Goal: Task Accomplishment & Management: Manage account settings

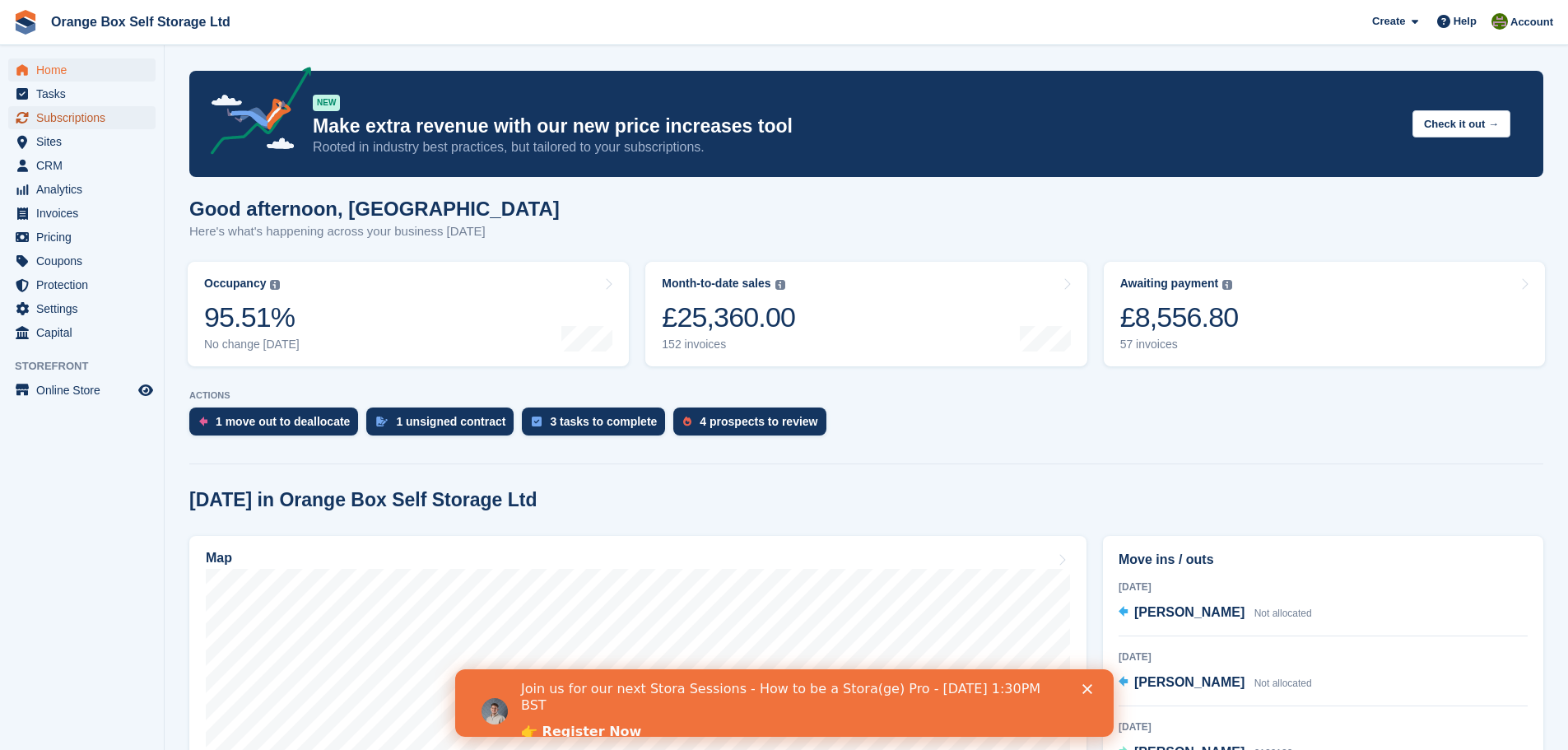
click at [76, 120] on span "Subscriptions" at bounding box center [85, 118] width 99 height 23
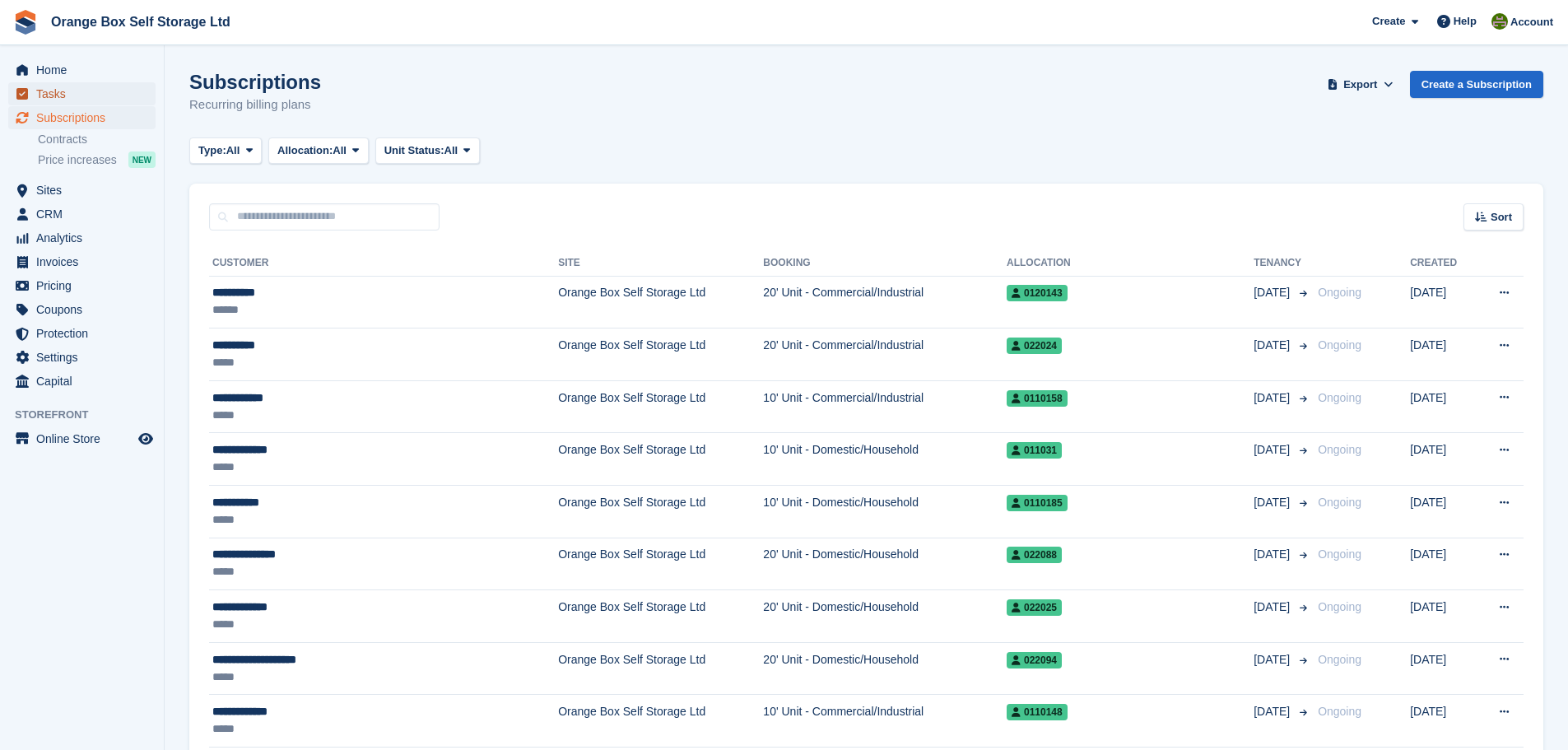
click at [79, 85] on span "Tasks" at bounding box center [85, 93] width 99 height 23
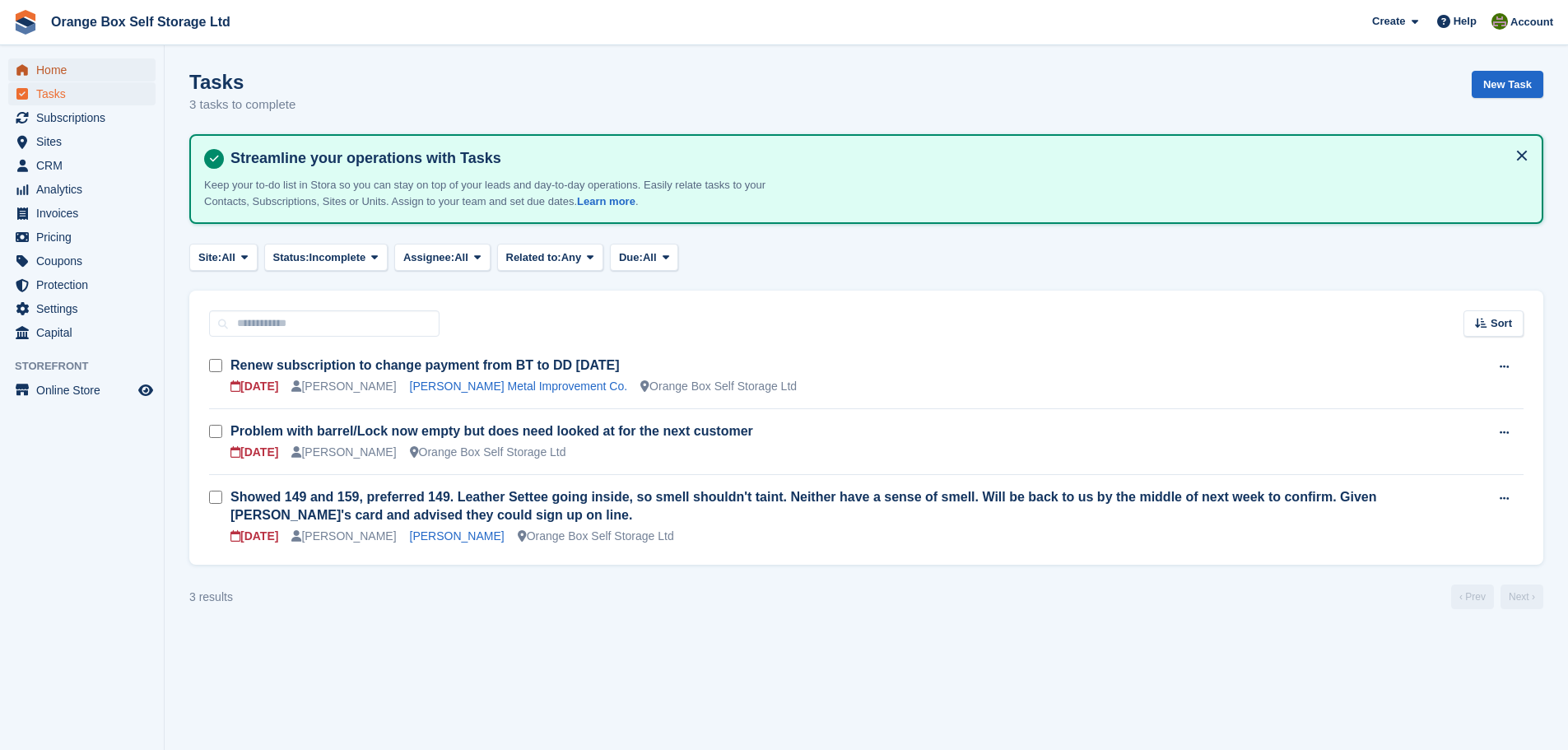
click at [86, 75] on span "Home" at bounding box center [85, 70] width 99 height 23
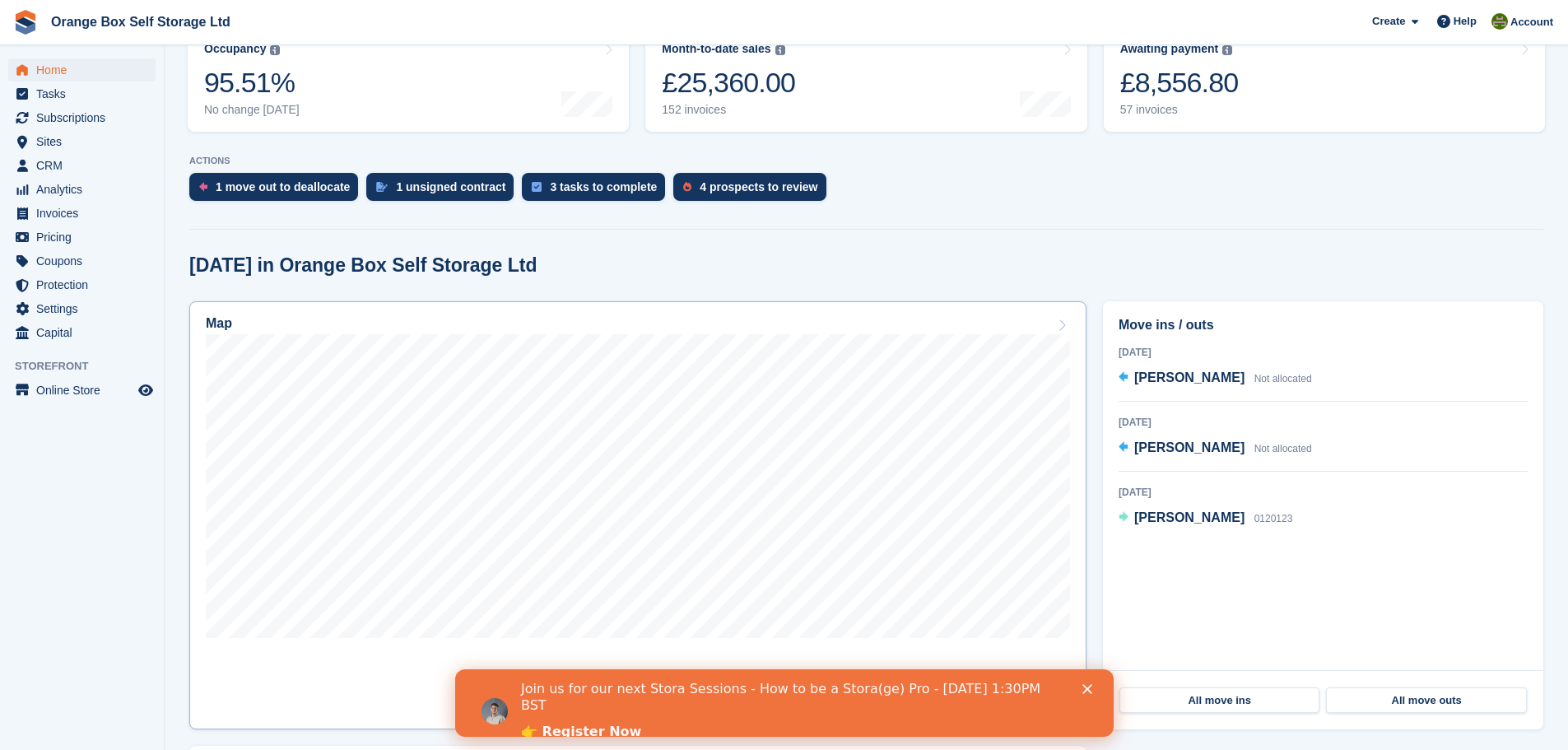
scroll to position [329, 0]
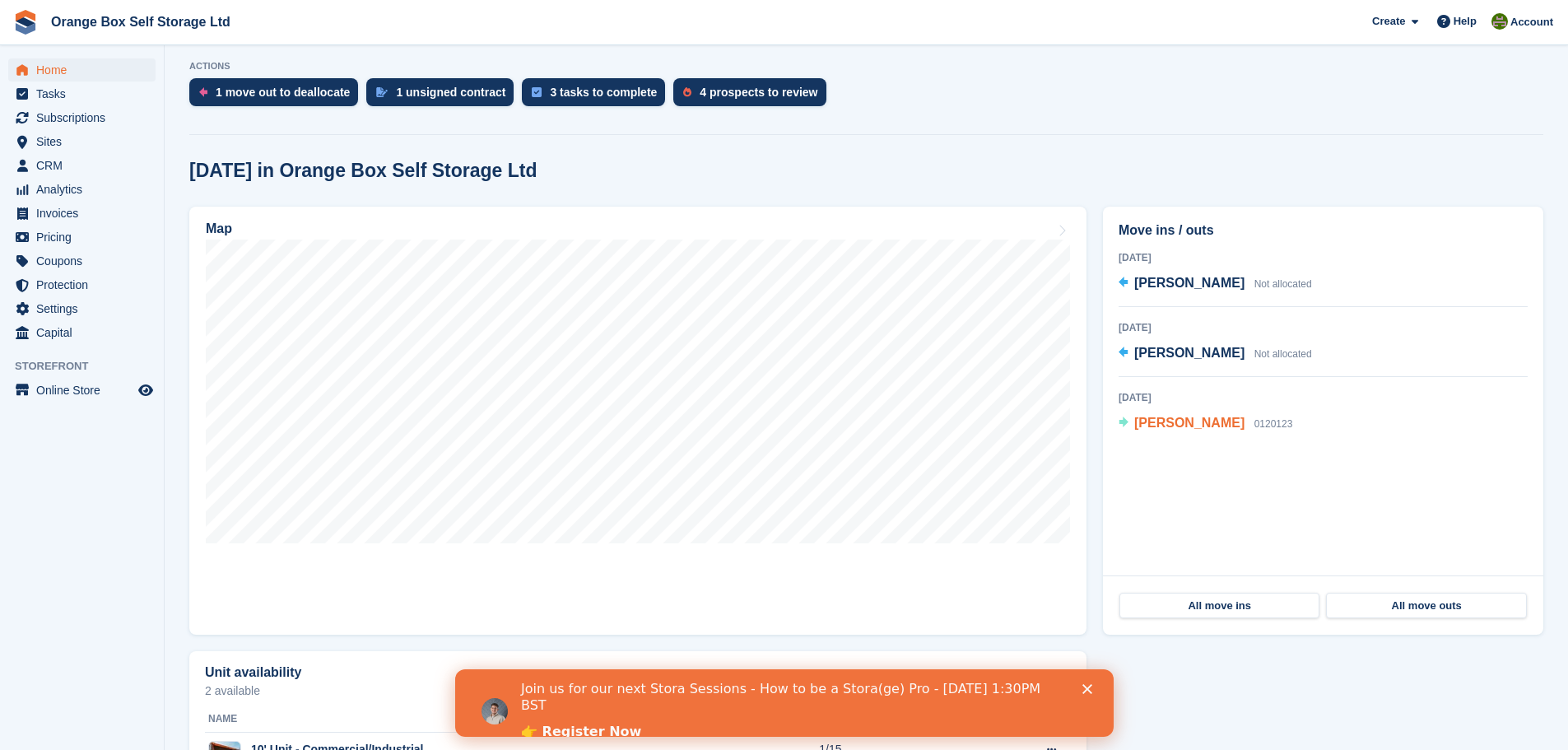
click at [1154, 423] on span "Danielle Black" at bounding box center [1189, 423] width 110 height 14
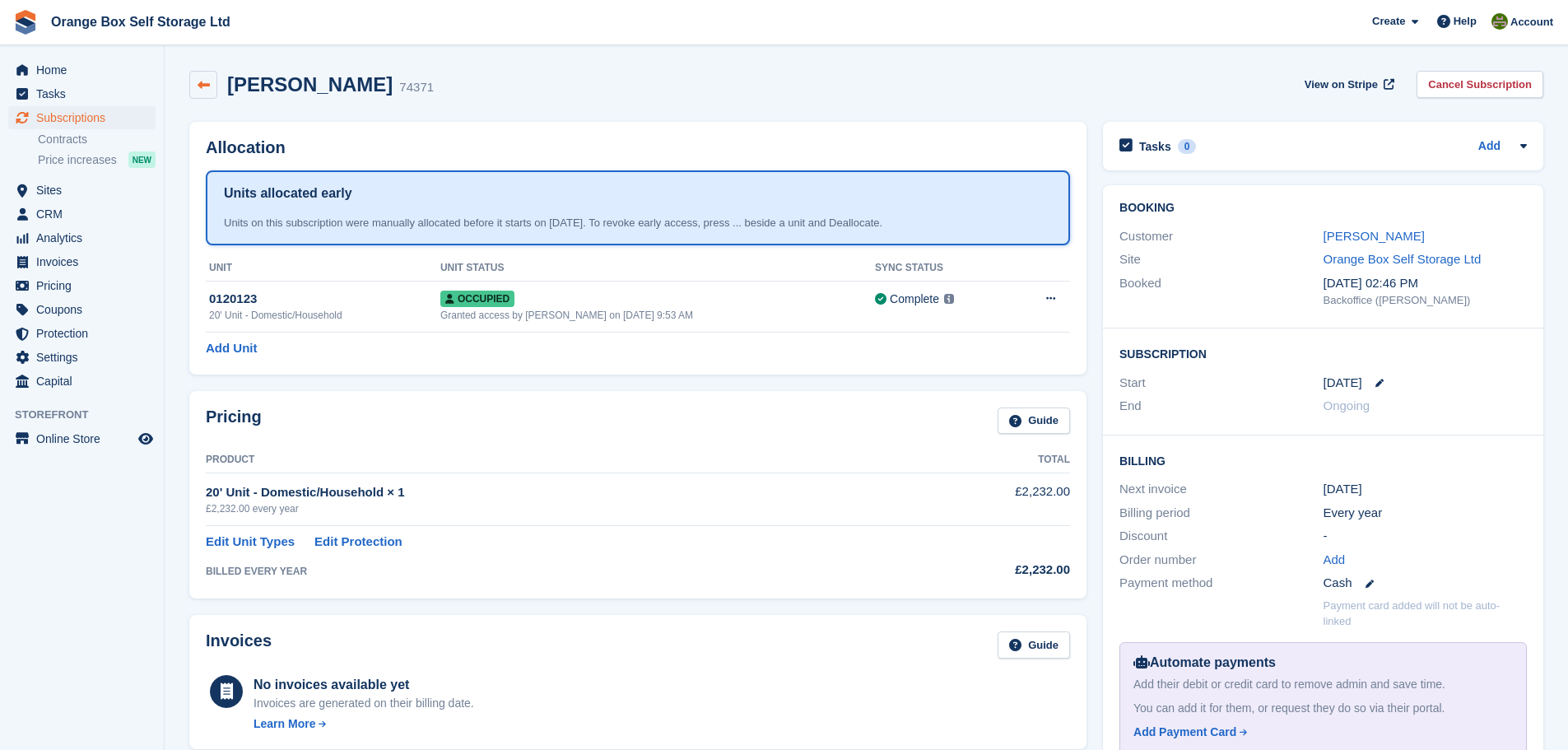
click at [193, 82] on link at bounding box center [203, 85] width 28 height 28
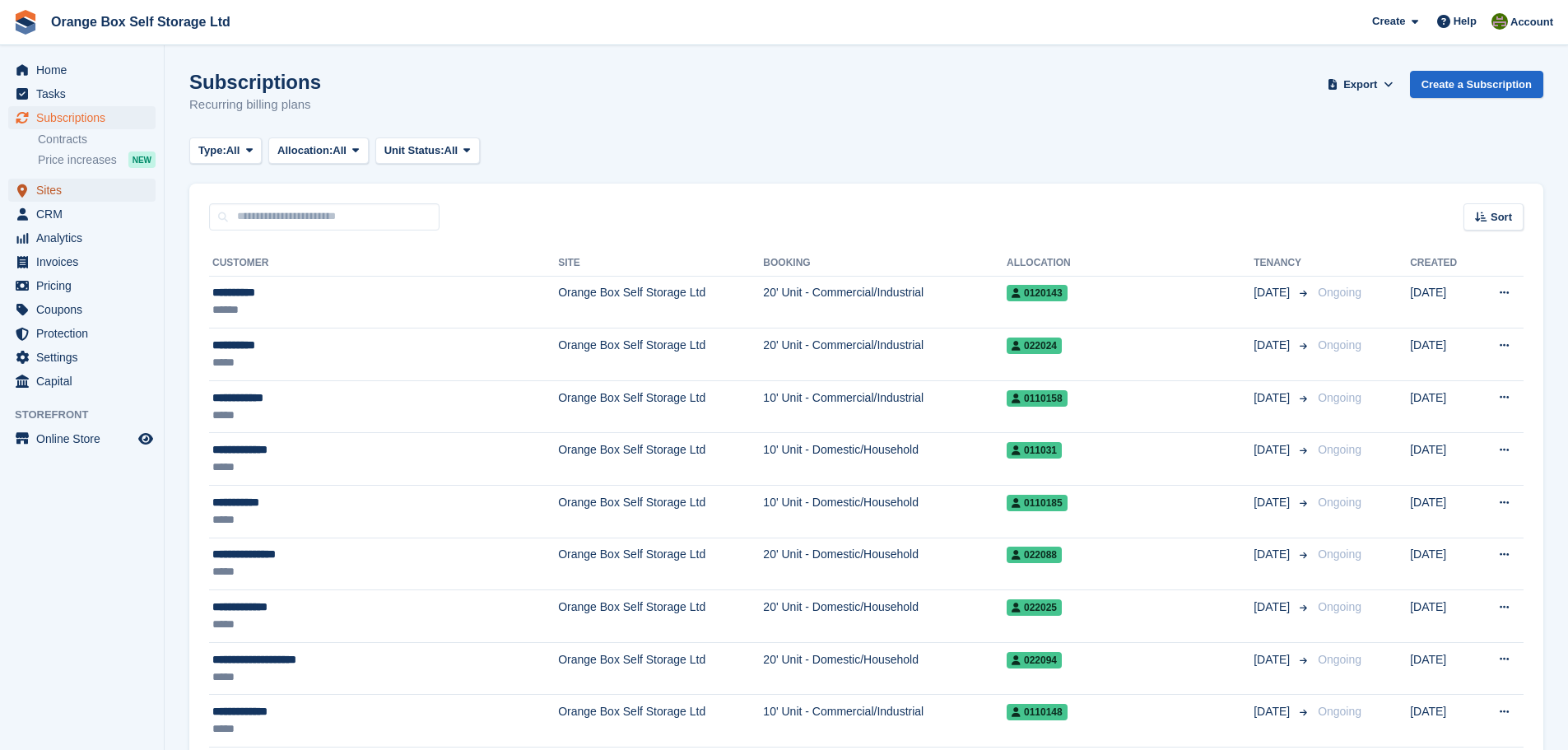
click at [88, 196] on span "Sites" at bounding box center [85, 190] width 99 height 23
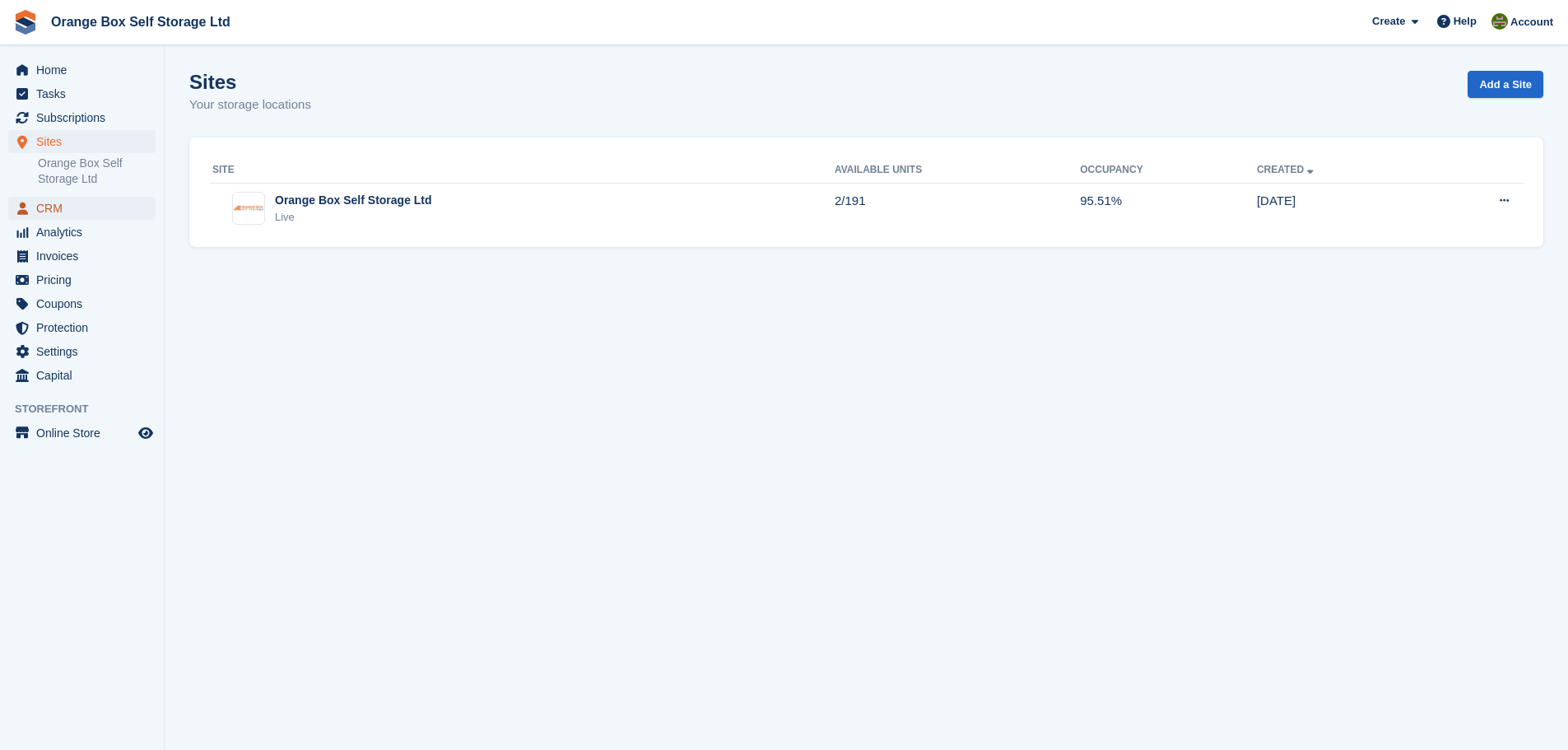
click at [88, 207] on span "CRM" at bounding box center [85, 208] width 99 height 23
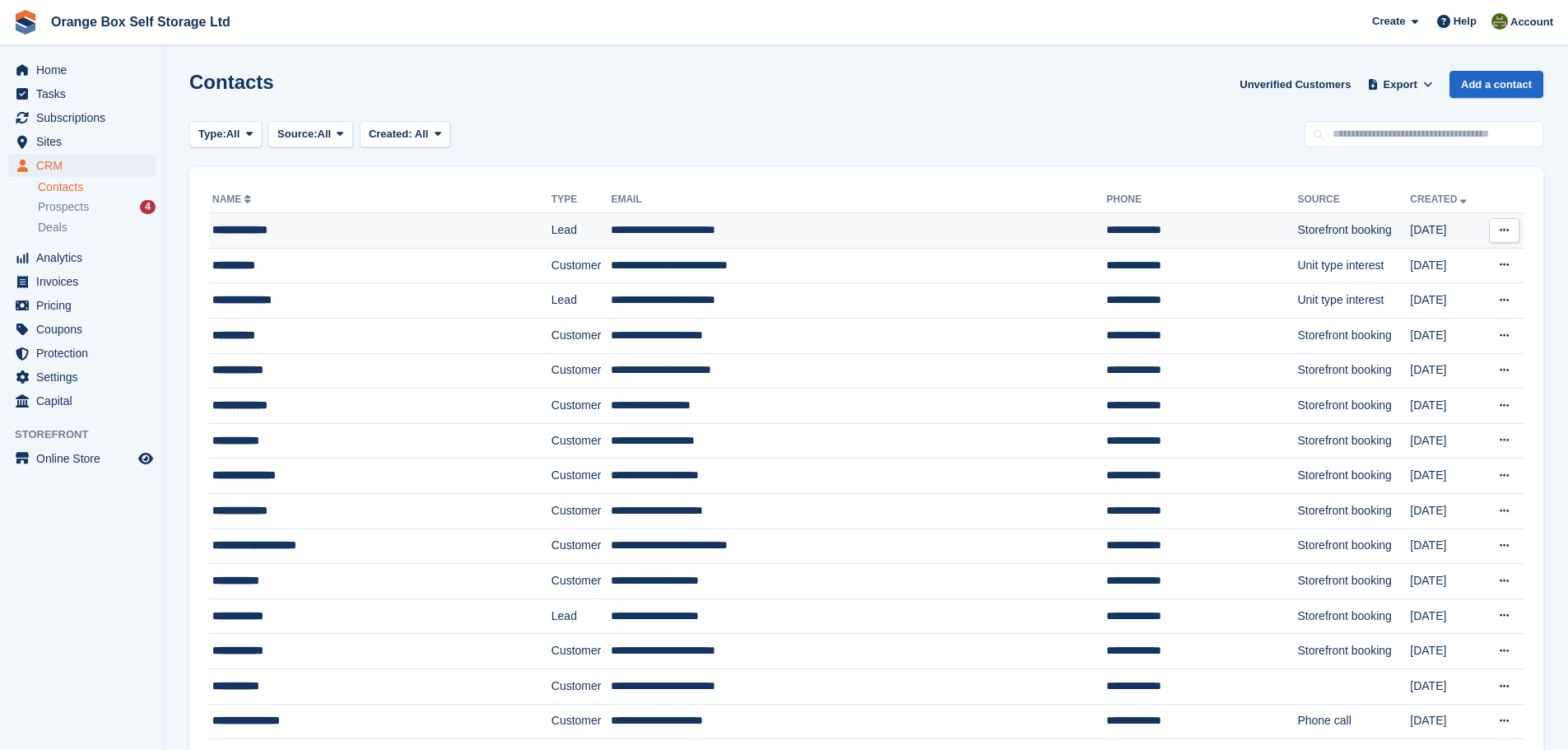
click at [343, 242] on td "**********" at bounding box center [380, 231] width 343 height 36
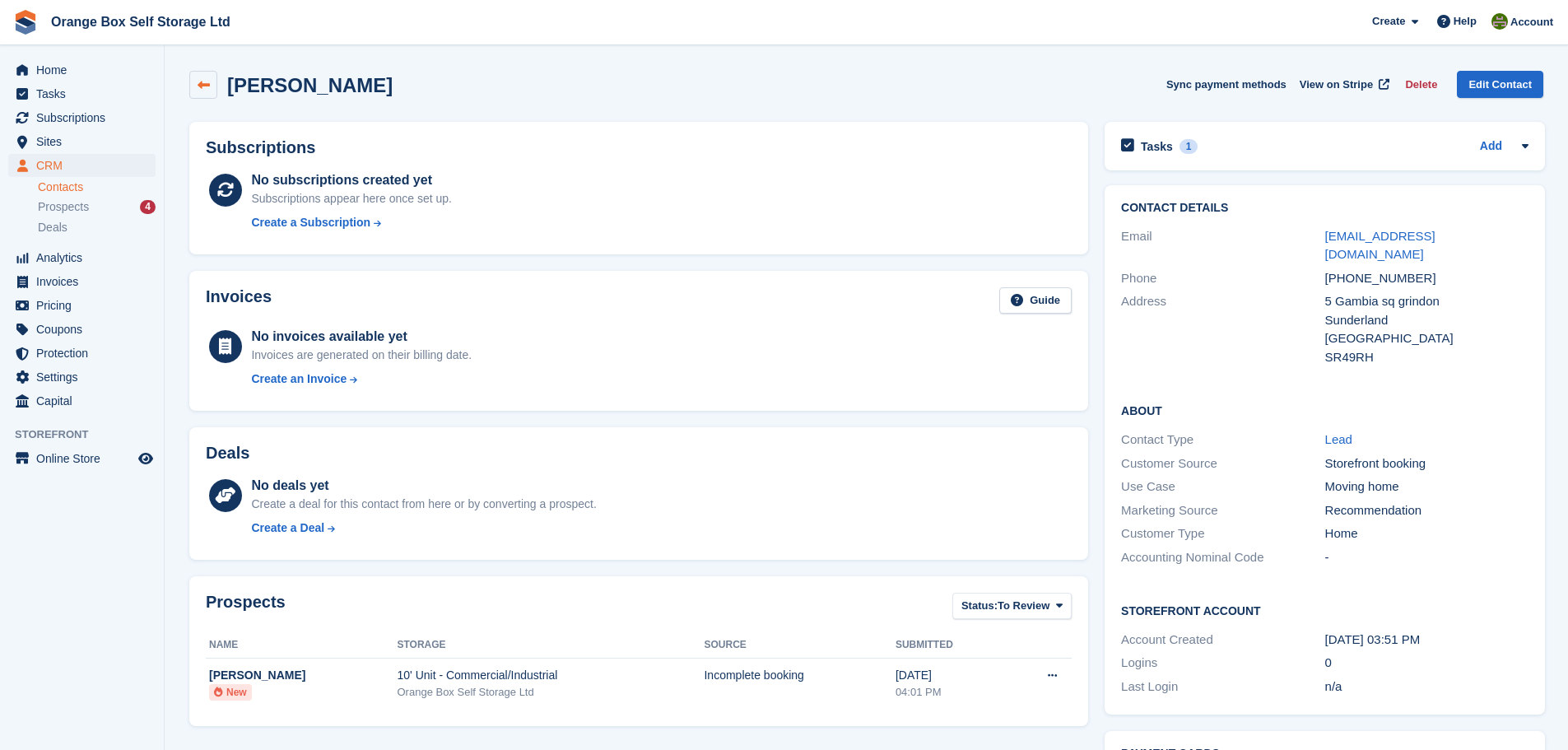
click at [209, 83] on icon at bounding box center [203, 85] width 12 height 12
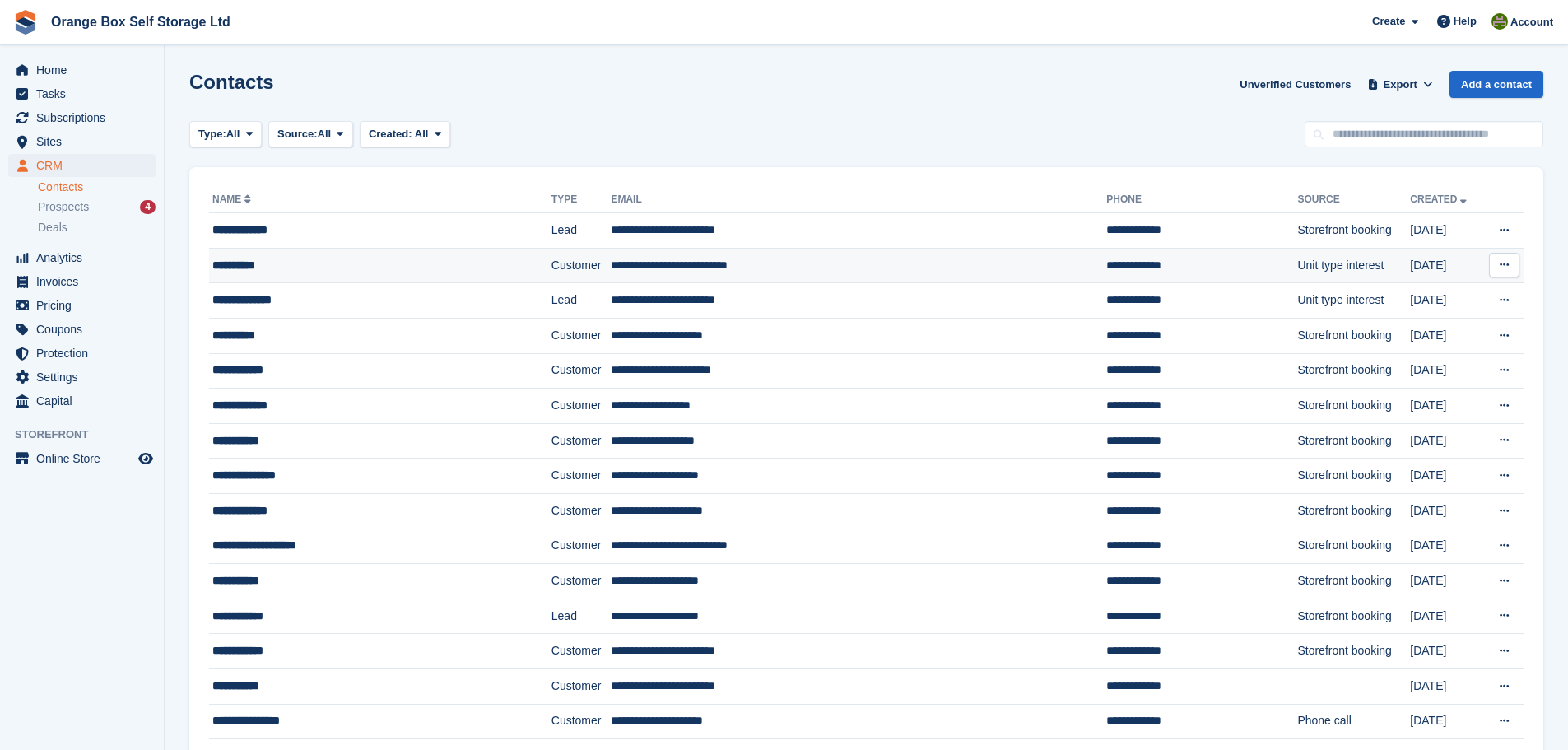
click at [329, 263] on div "**********" at bounding box center [354, 265] width 282 height 17
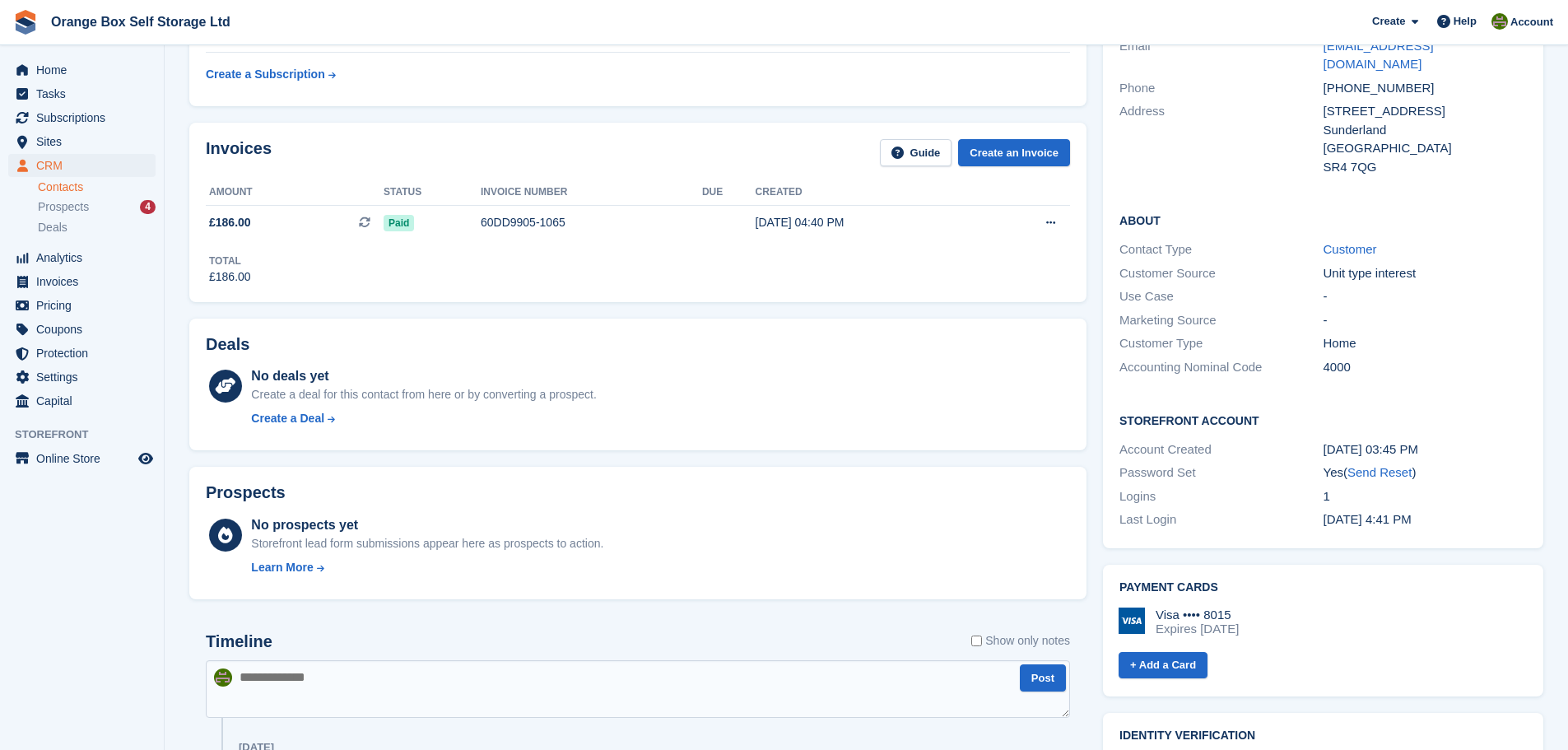
scroll to position [411, 0]
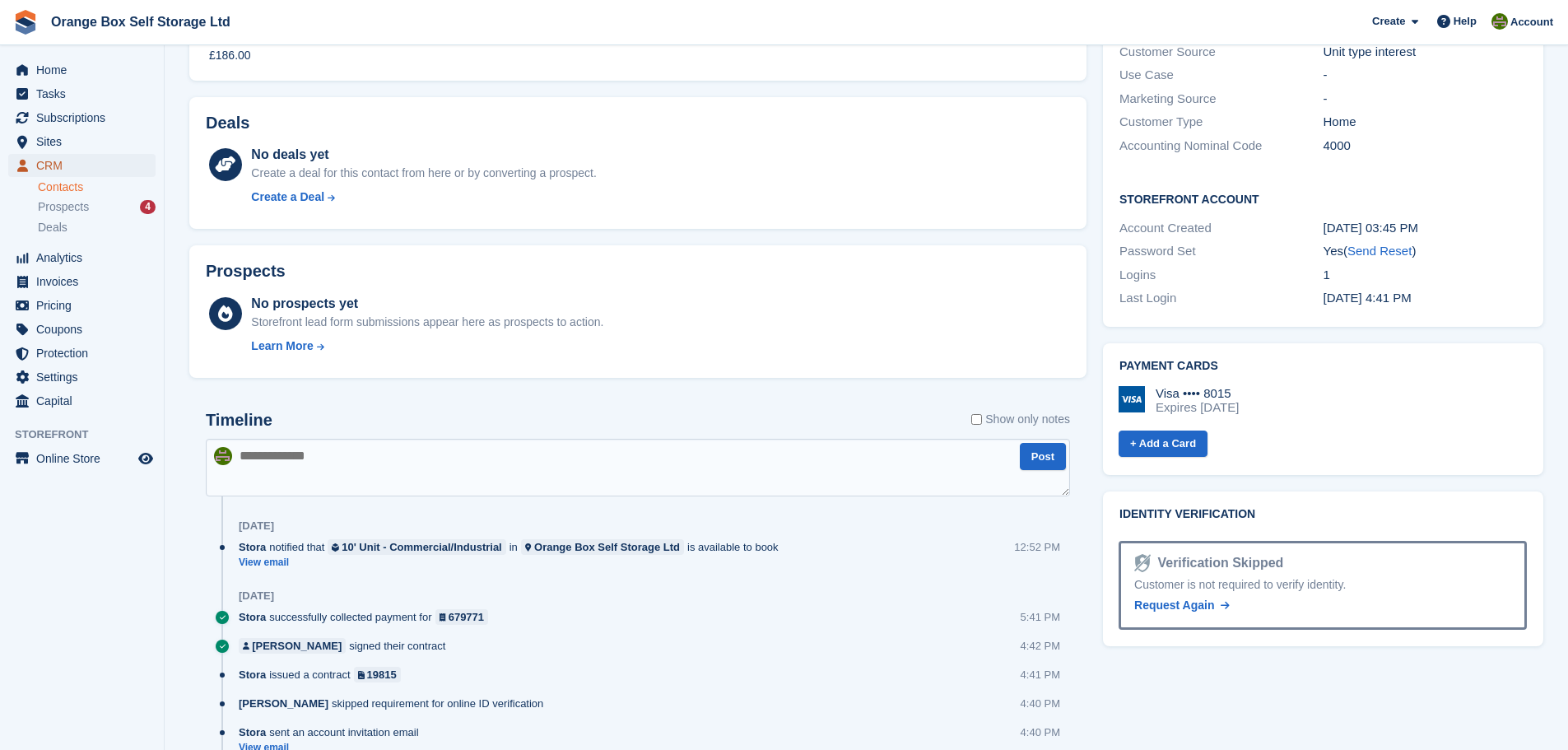
click at [102, 164] on span "CRM" at bounding box center [85, 166] width 99 height 23
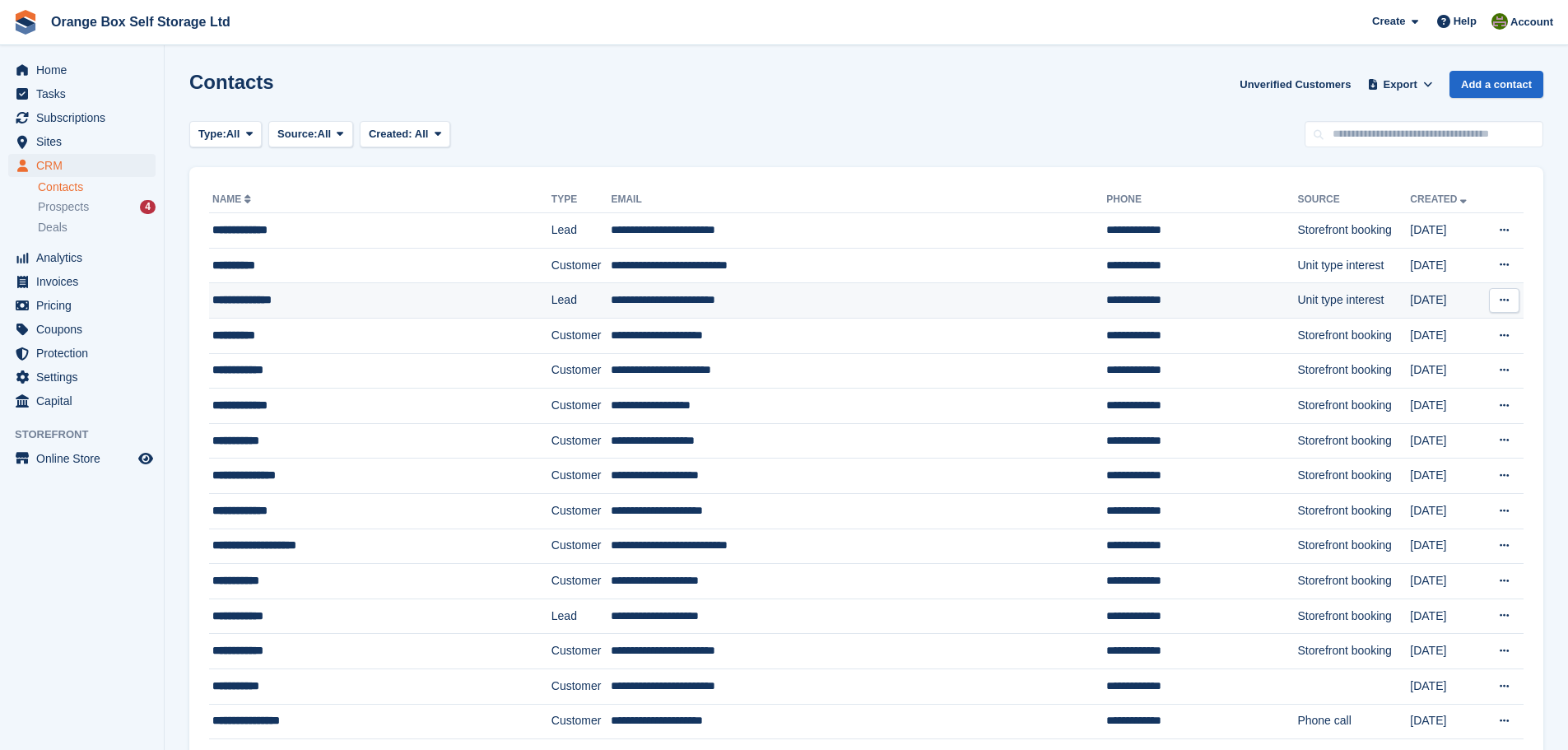
click at [403, 309] on div "**********" at bounding box center [354, 300] width 282 height 17
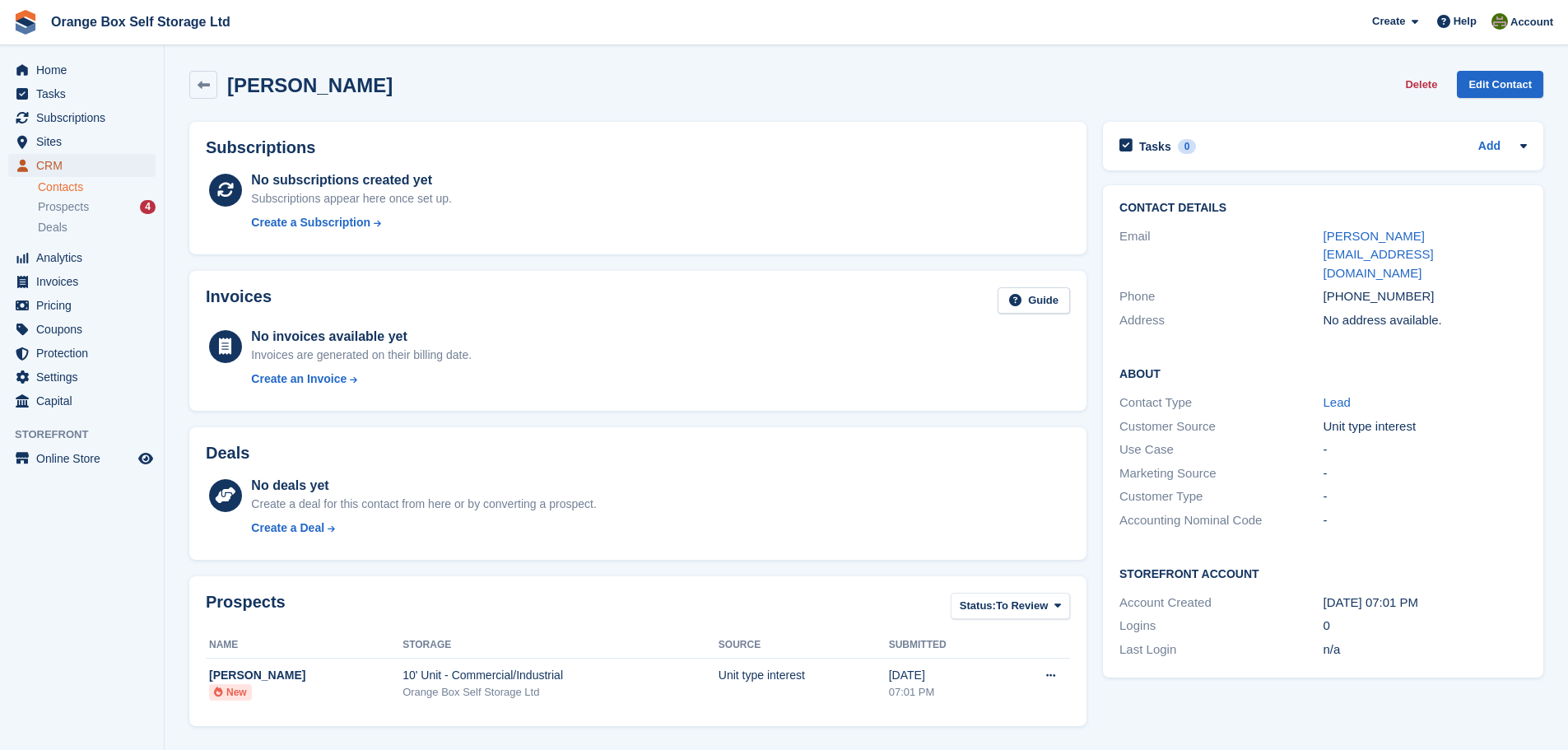
click at [126, 168] on span "CRM" at bounding box center [85, 166] width 99 height 23
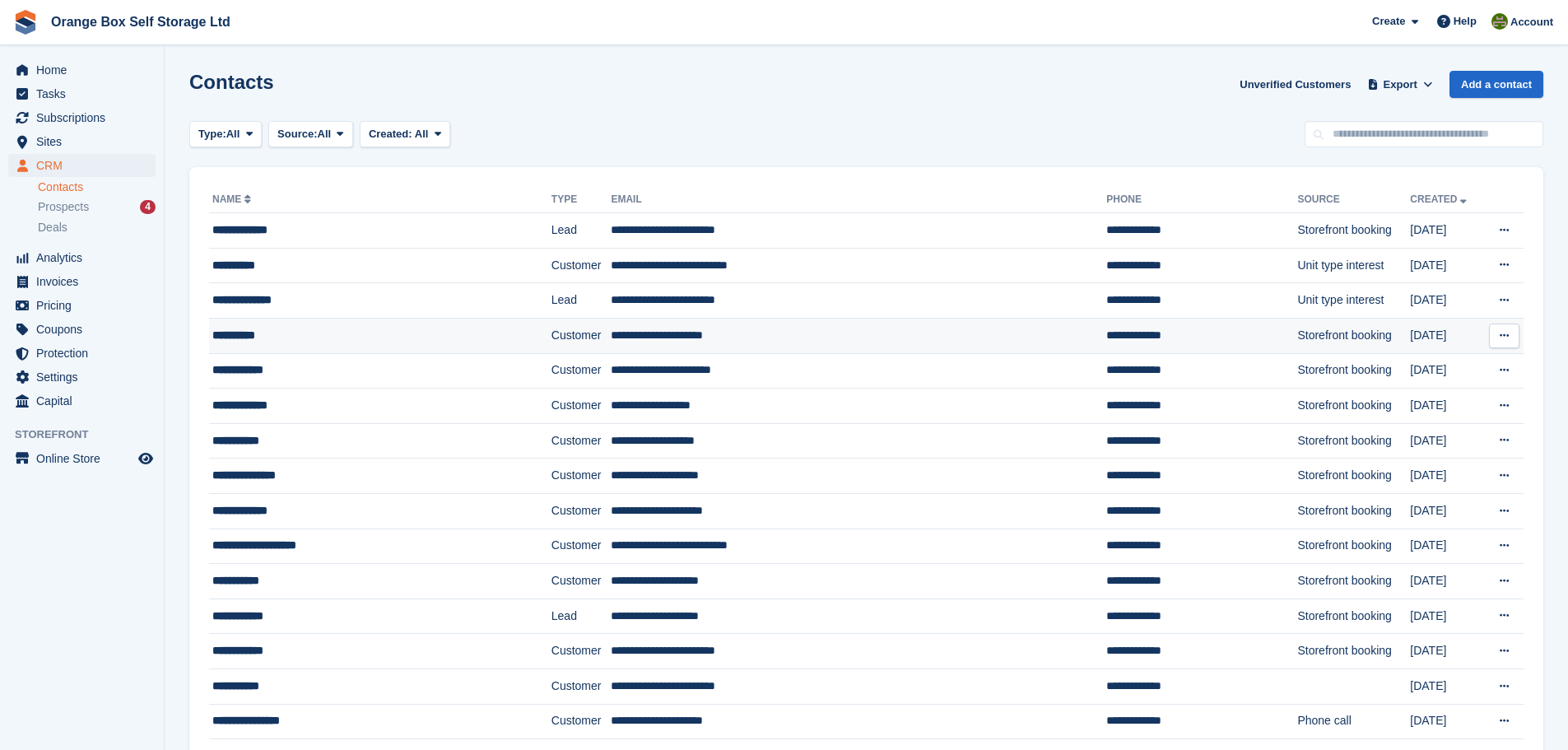
click at [295, 344] on td "**********" at bounding box center [380, 336] width 343 height 36
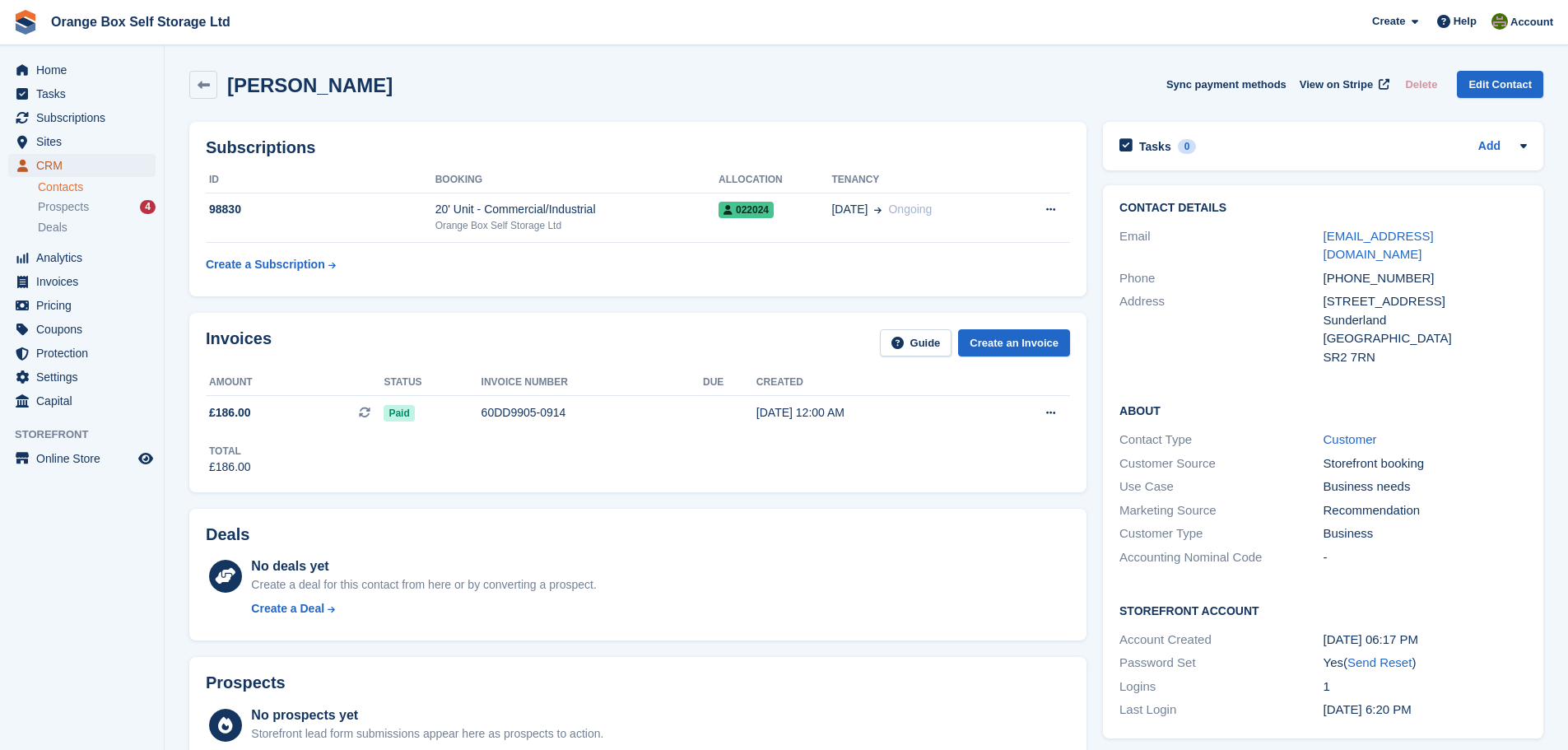
click at [86, 168] on span "CRM" at bounding box center [85, 166] width 99 height 23
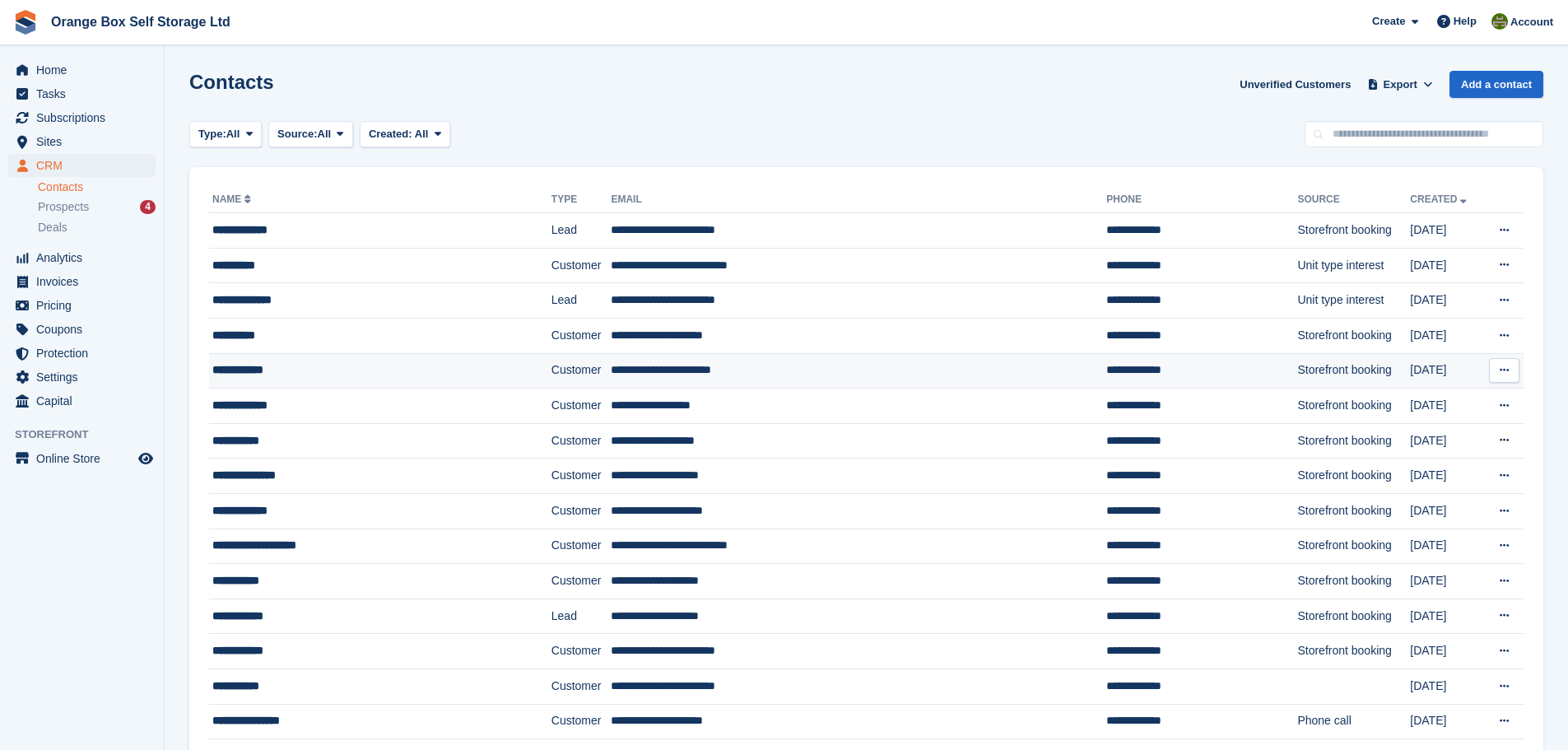
click at [311, 370] on div "**********" at bounding box center [354, 370] width 282 height 17
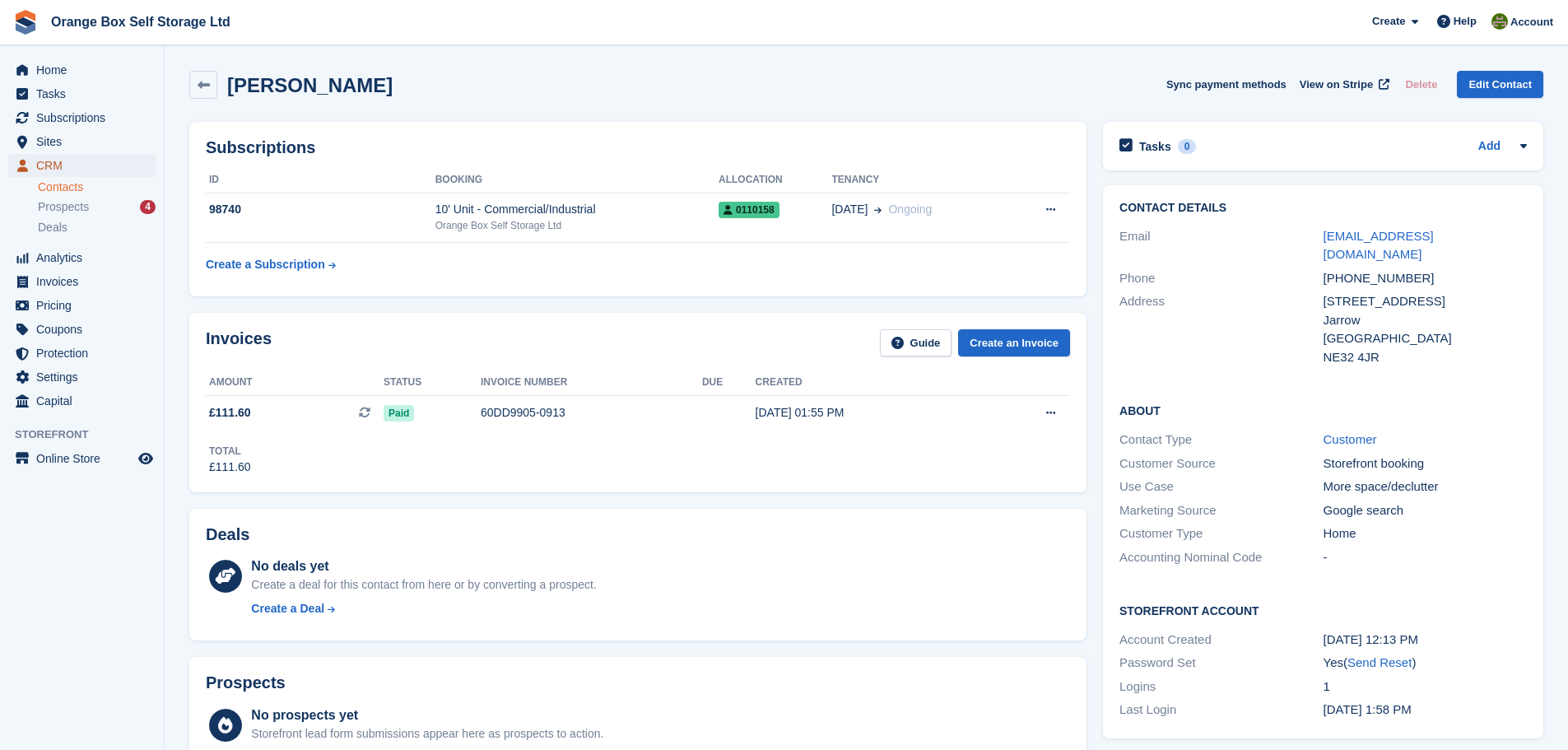
click at [87, 171] on span "CRM" at bounding box center [85, 166] width 99 height 23
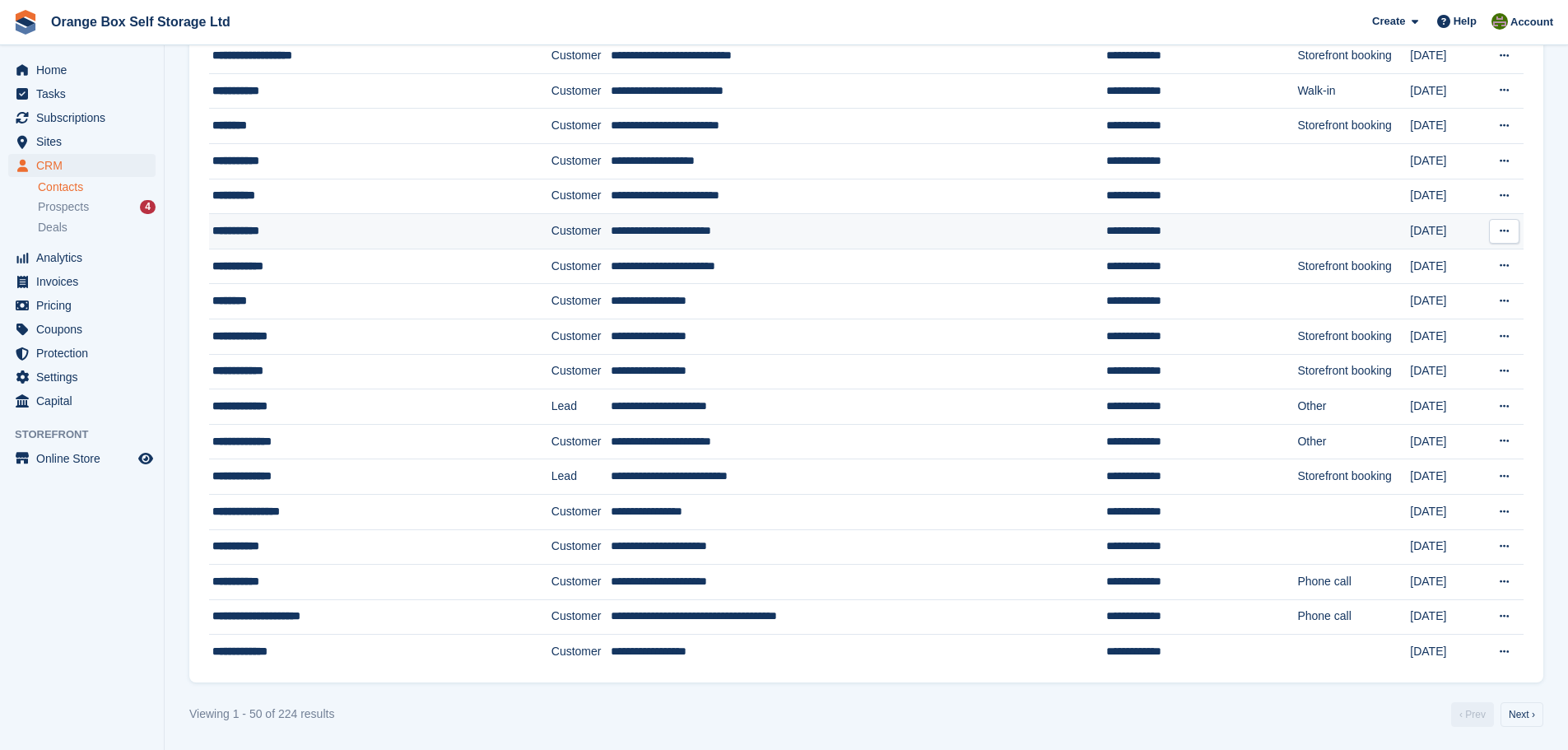
scroll to position [1298, 0]
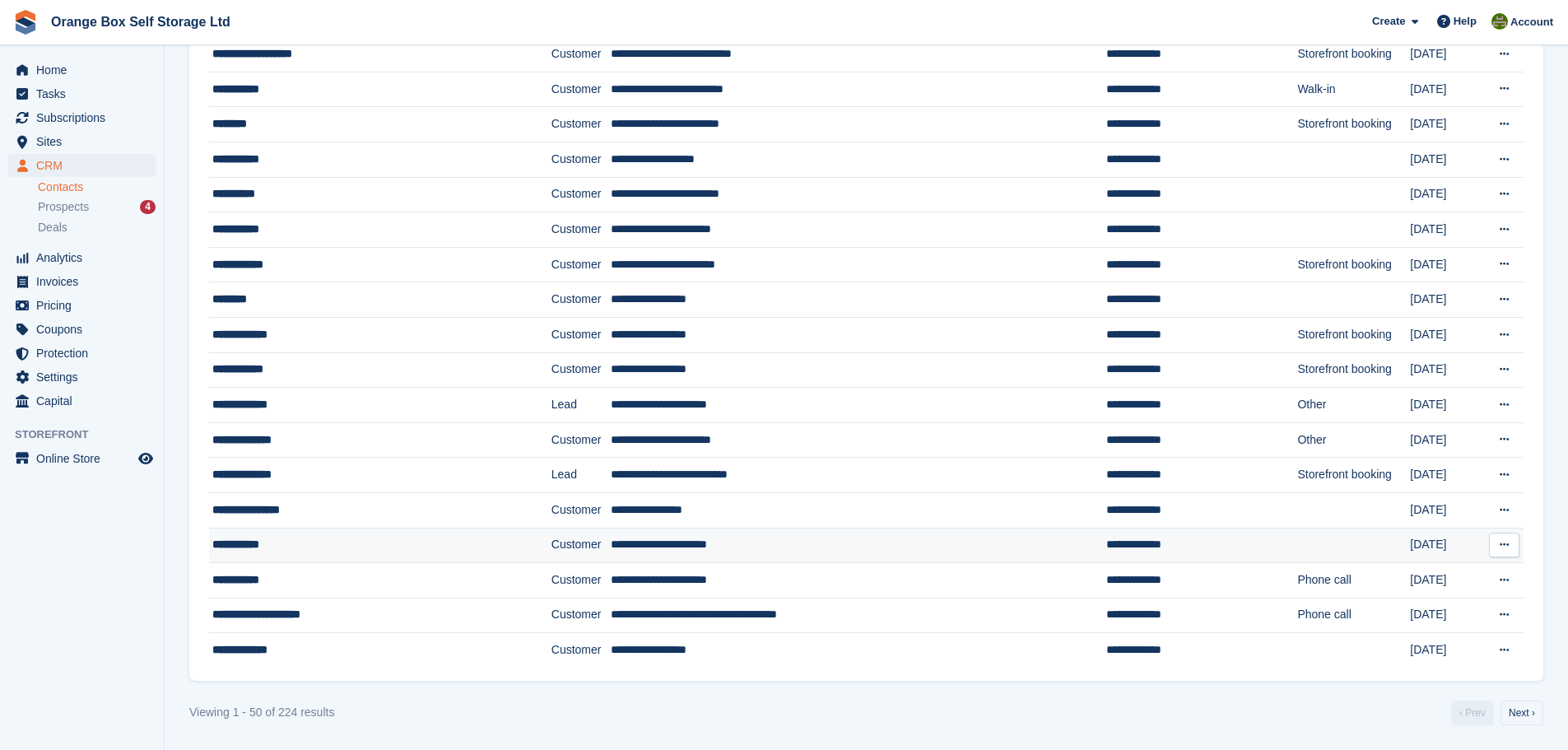
click at [403, 560] on td "**********" at bounding box center [380, 545] width 343 height 36
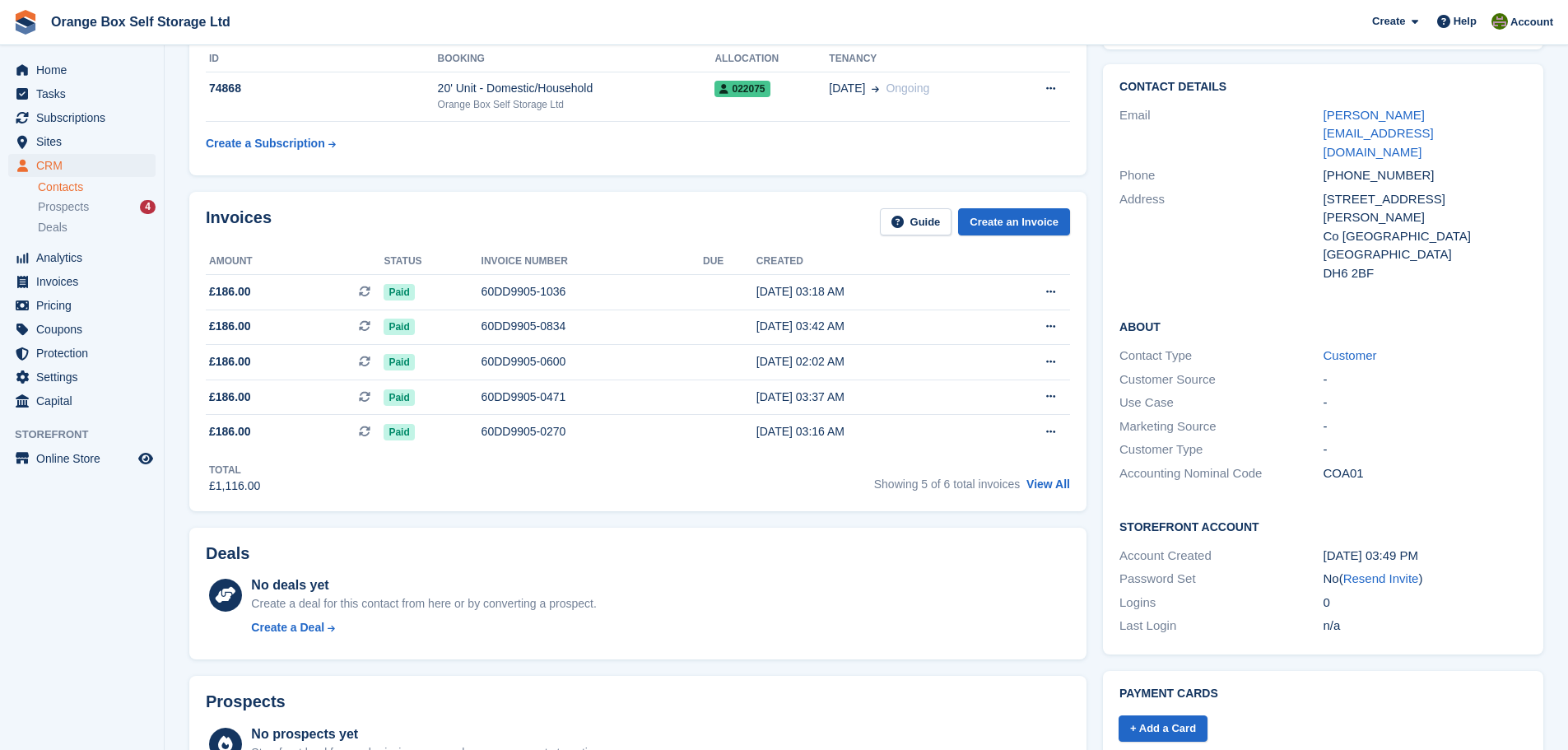
scroll to position [329, 0]
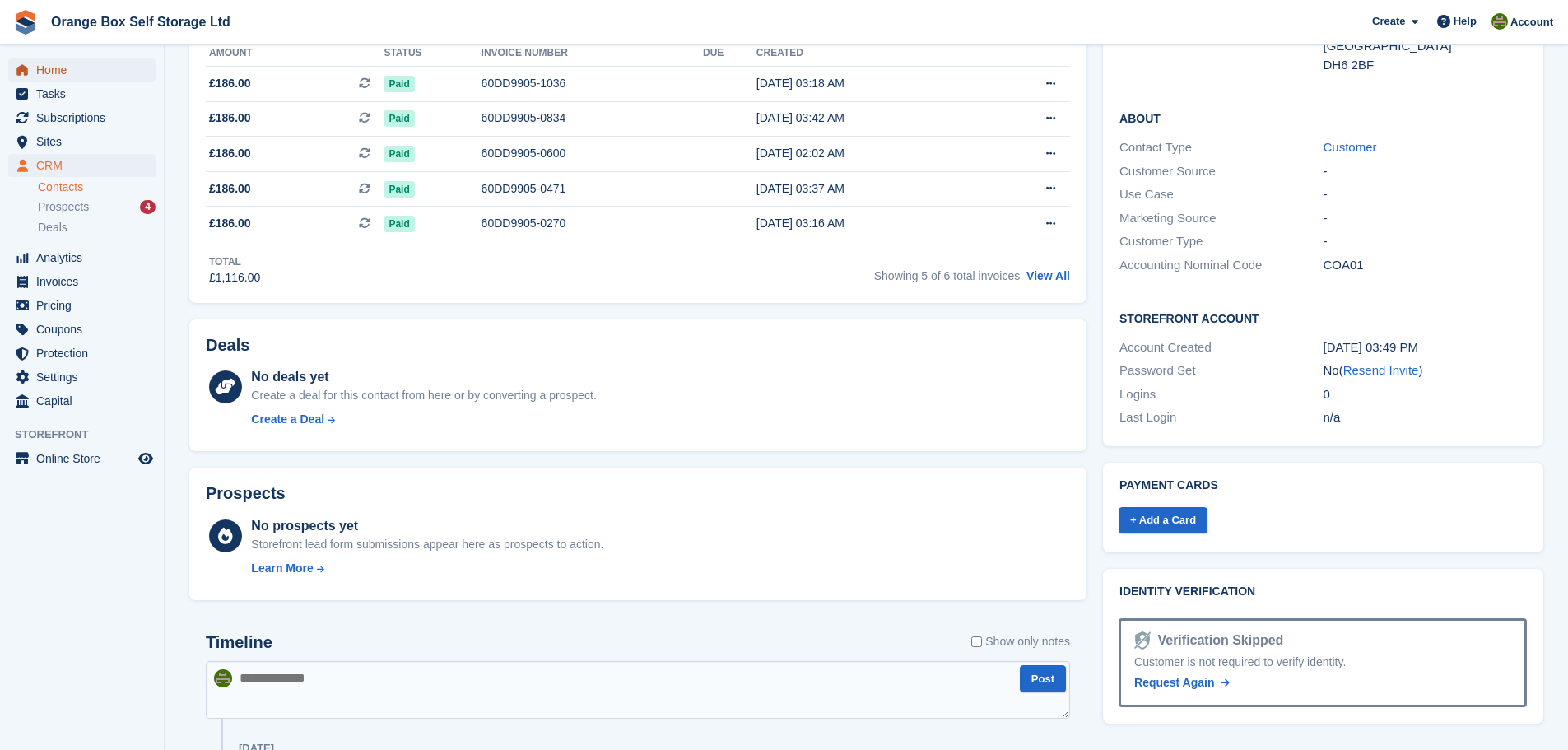
click at [119, 74] on span "Home" at bounding box center [85, 70] width 99 height 23
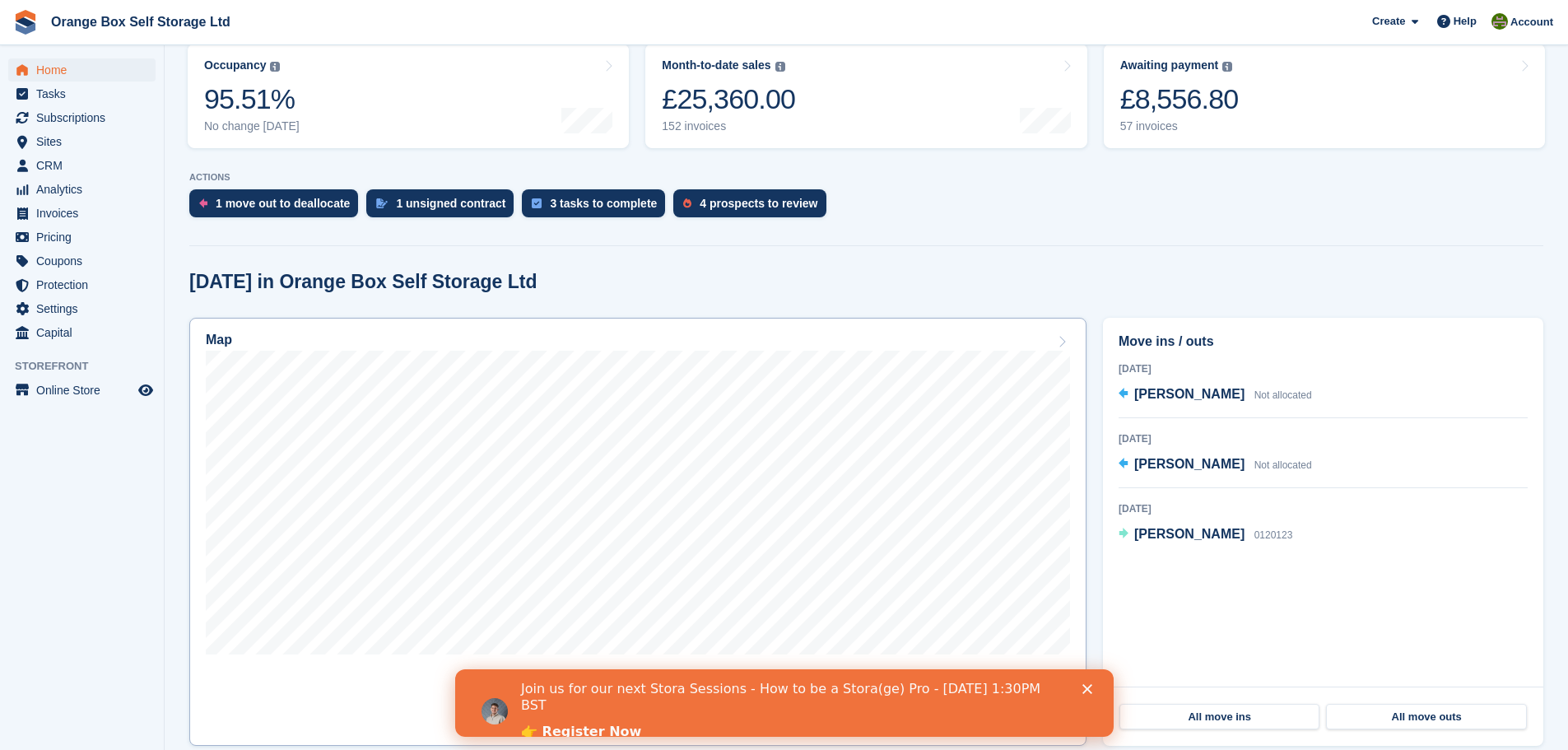
scroll to position [247, 0]
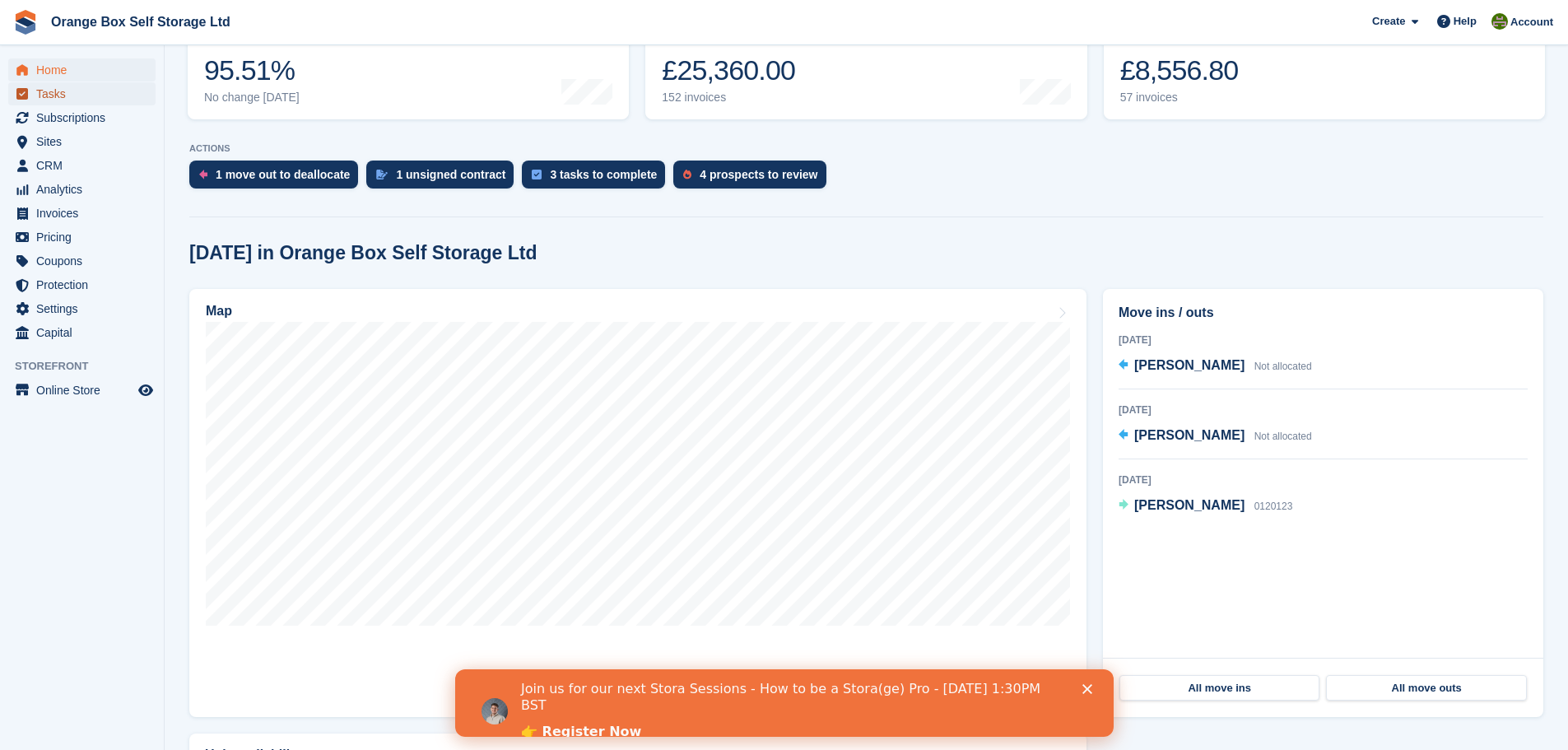
click at [93, 98] on span "Tasks" at bounding box center [85, 93] width 99 height 23
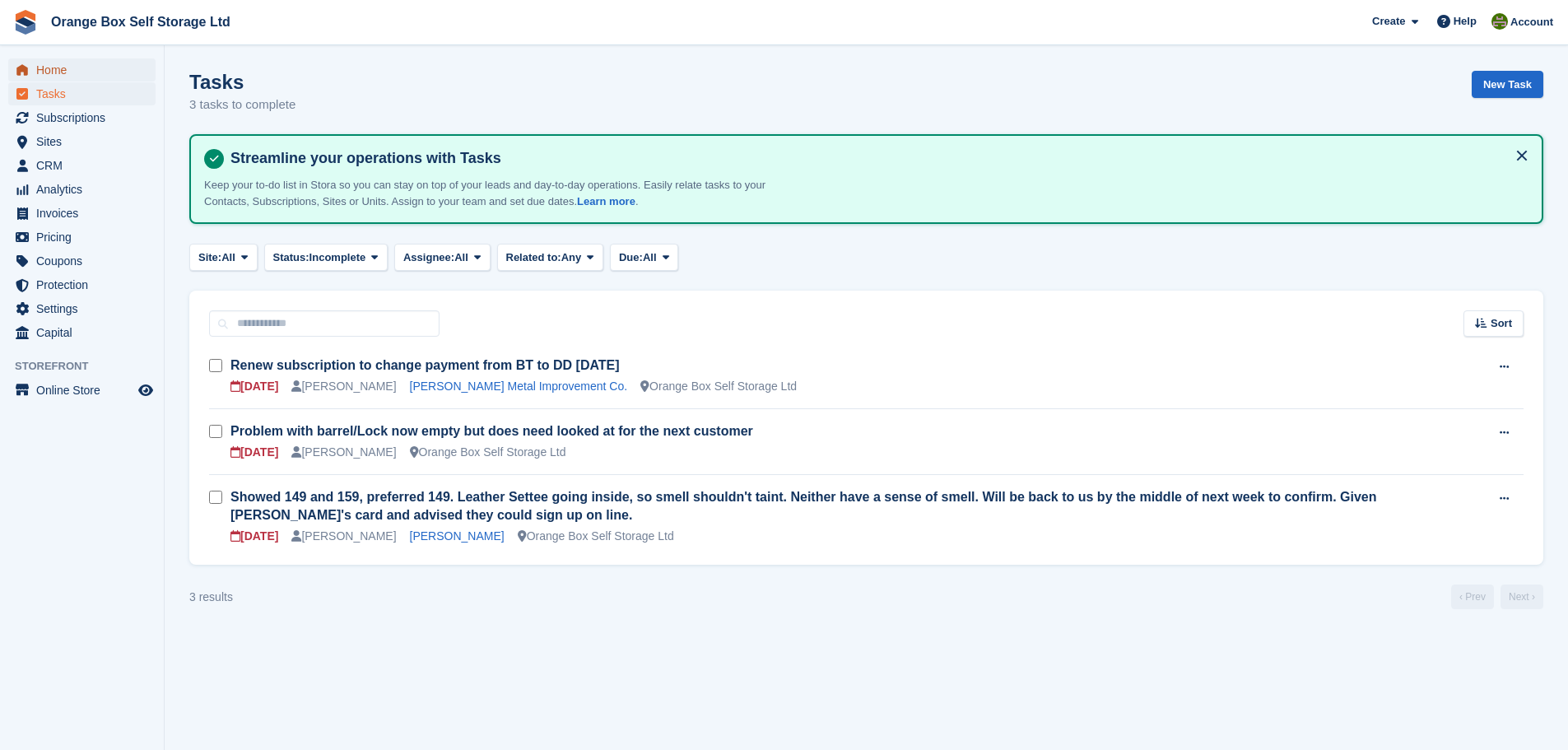
click at [83, 63] on span "Home" at bounding box center [85, 70] width 99 height 23
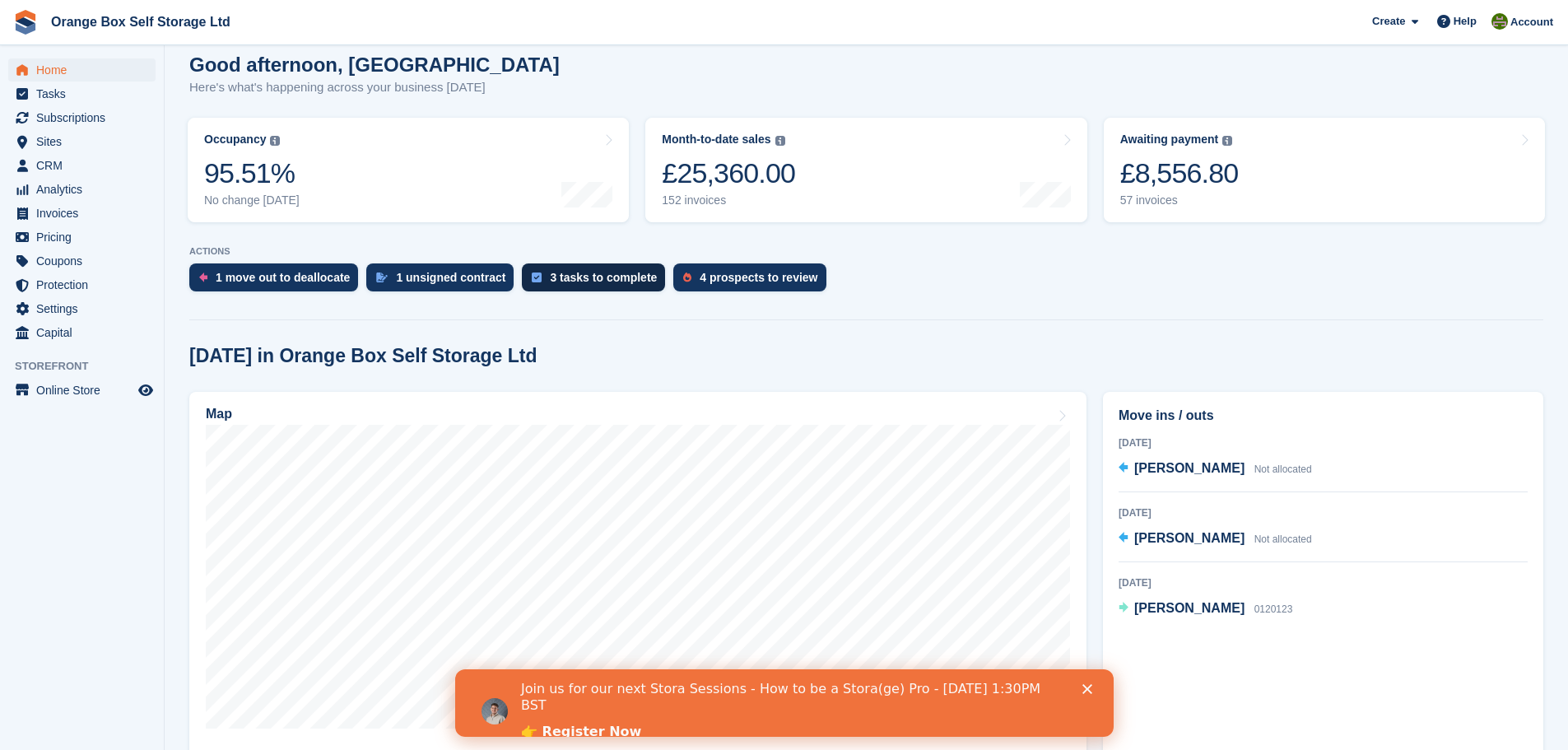
scroll to position [165, 0]
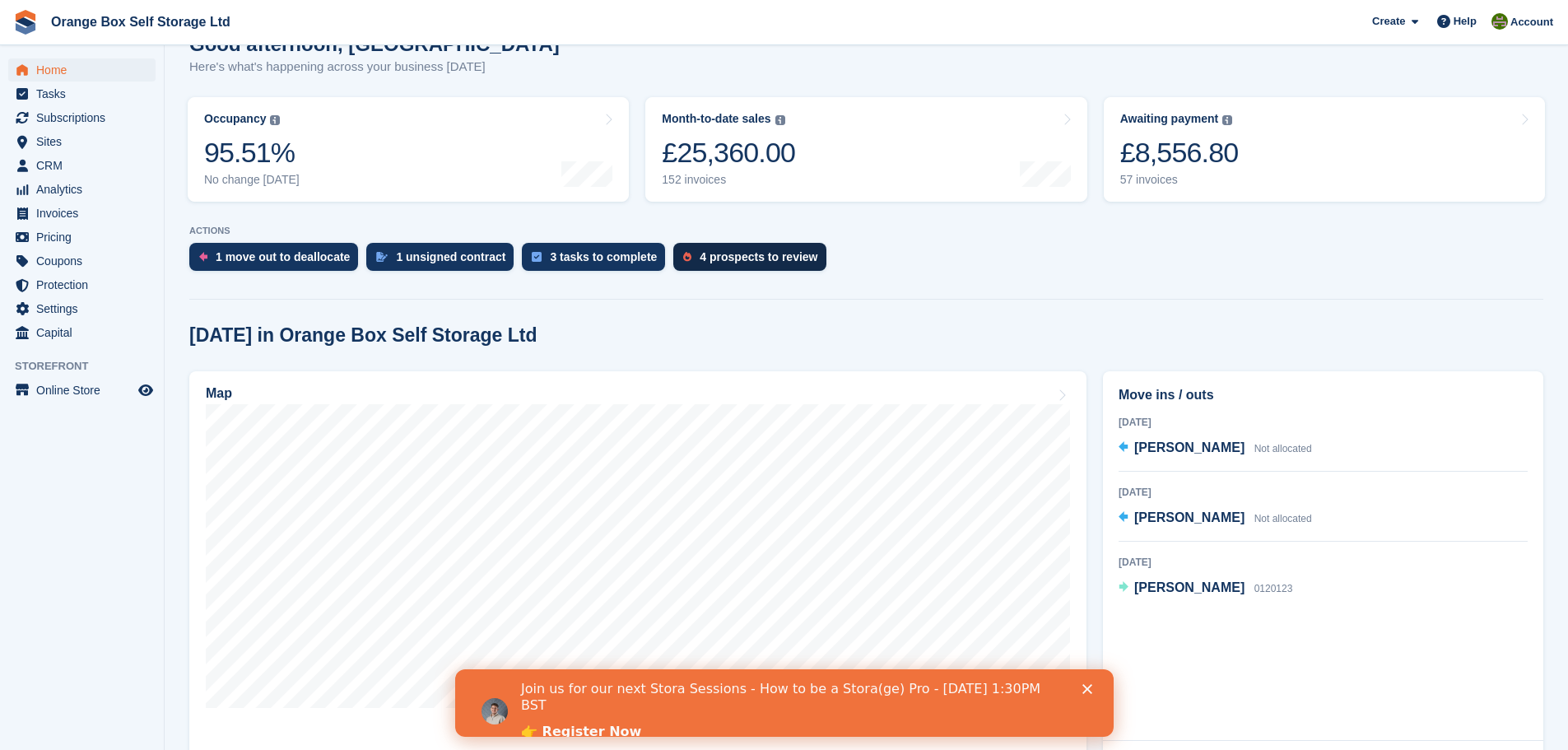
click at [728, 259] on div "4 prospects to review" at bounding box center [758, 257] width 118 height 13
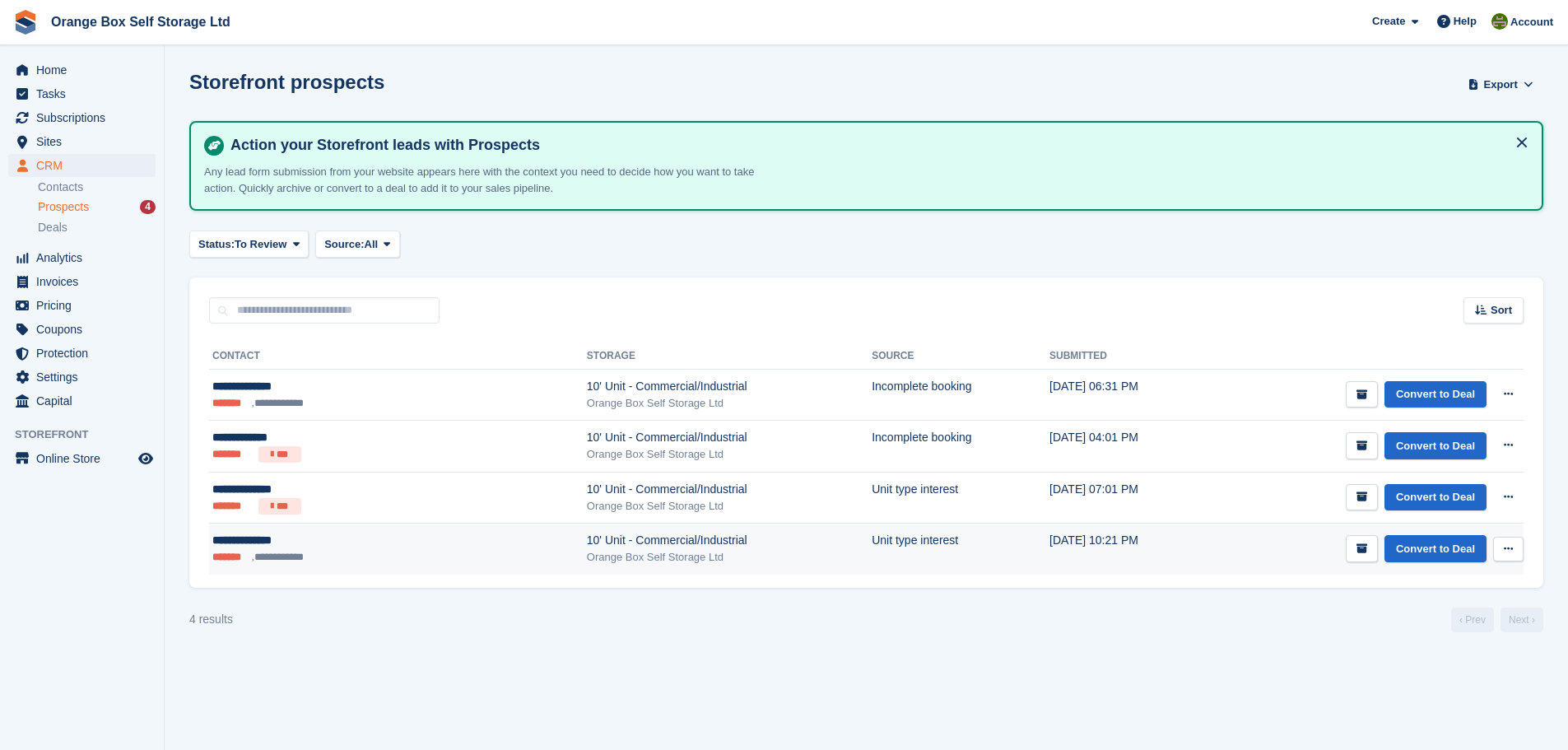
click at [1511, 557] on button at bounding box center [1508, 549] width 30 height 24
click at [1399, 640] on p "Delete prospect" at bounding box center [1445, 637] width 143 height 22
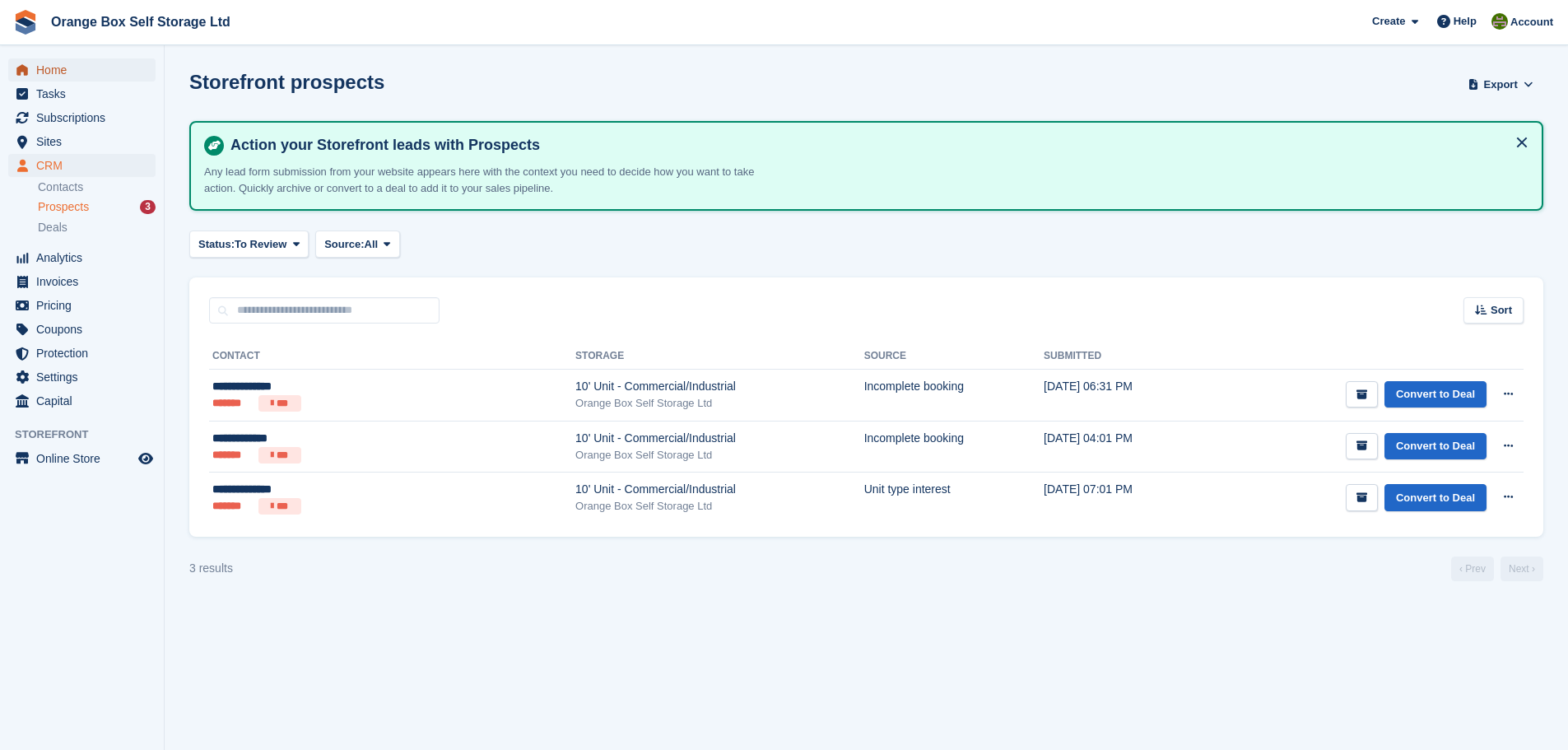
click at [83, 73] on span "Home" at bounding box center [85, 70] width 99 height 23
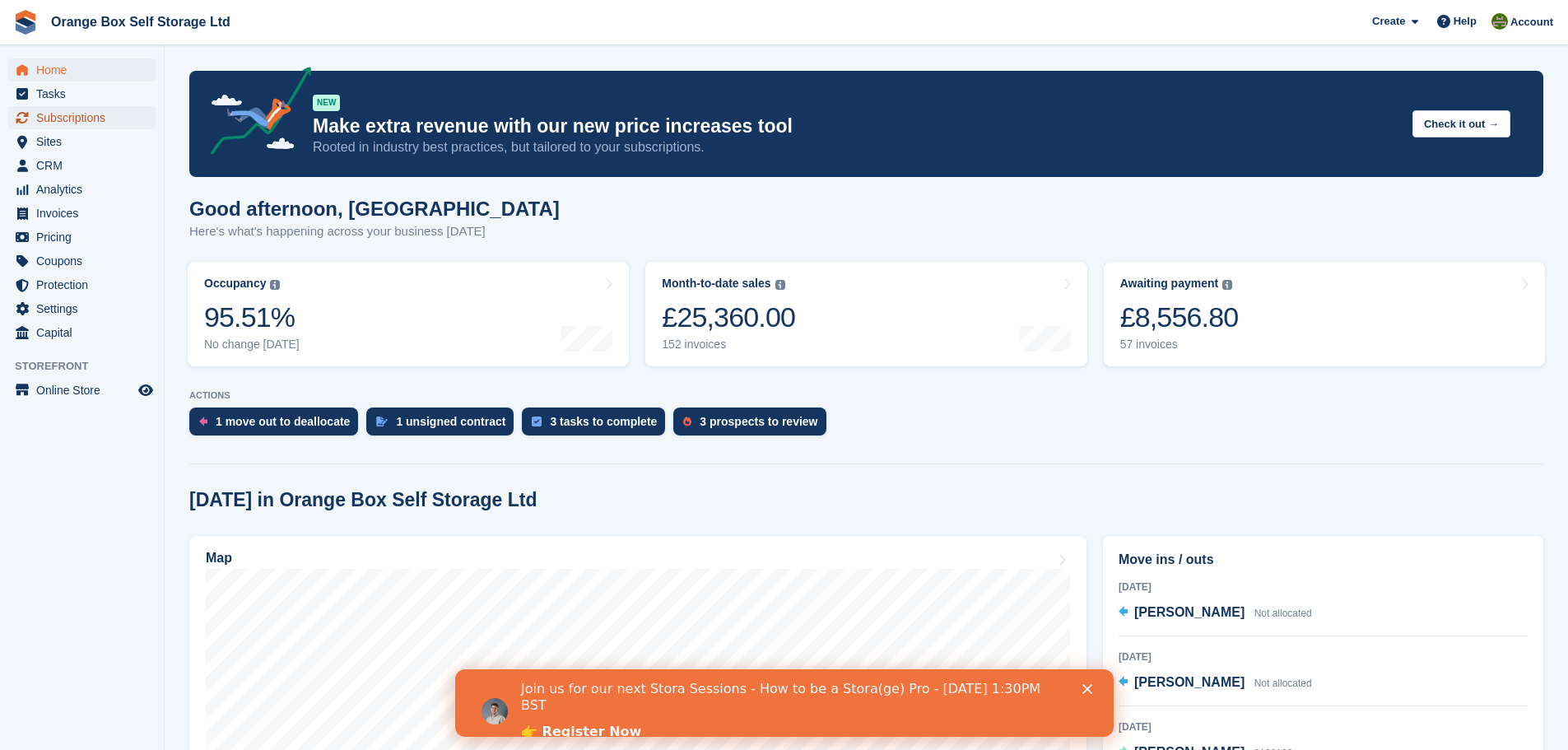
click at [55, 115] on span "Subscriptions" at bounding box center [85, 118] width 99 height 23
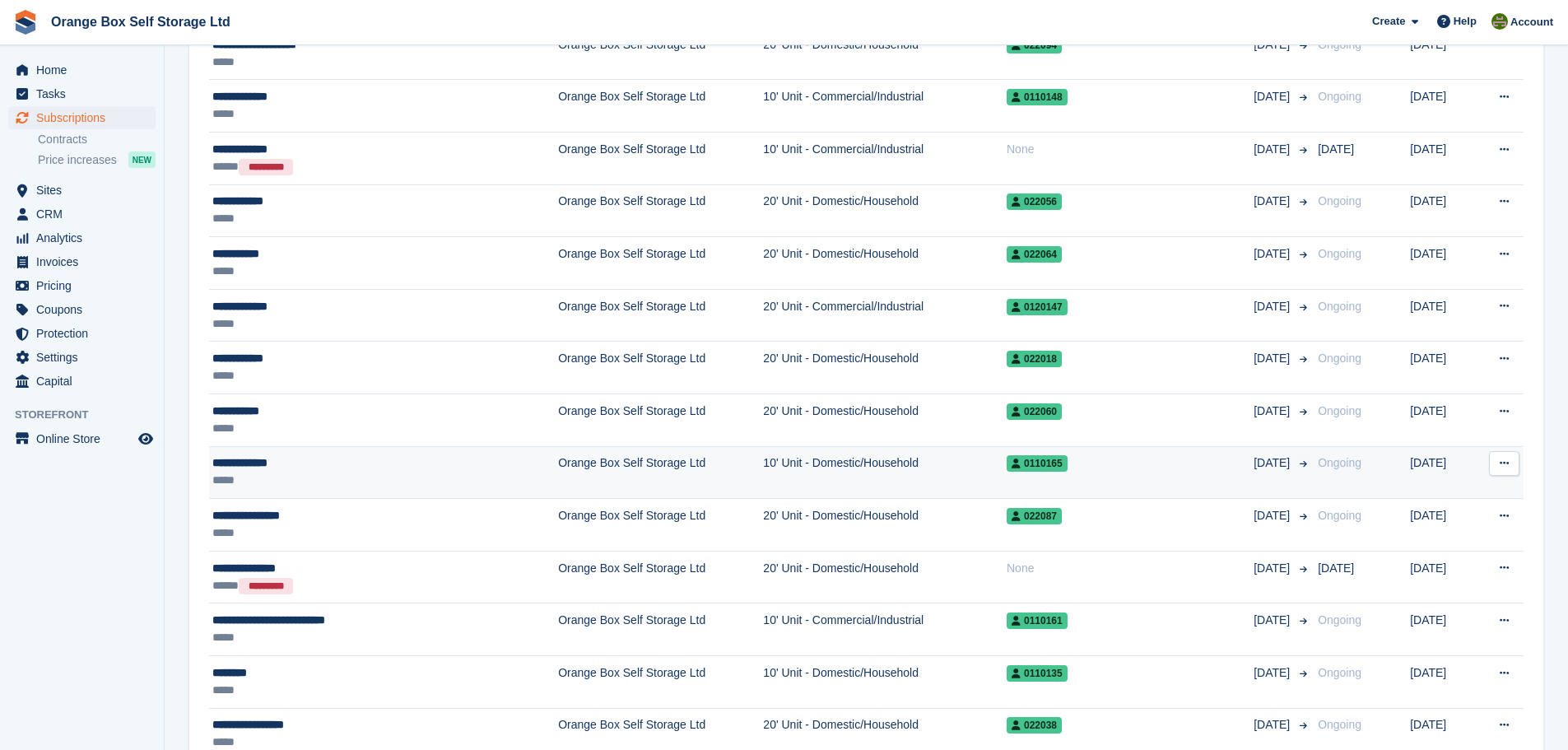
scroll to position [576, 0]
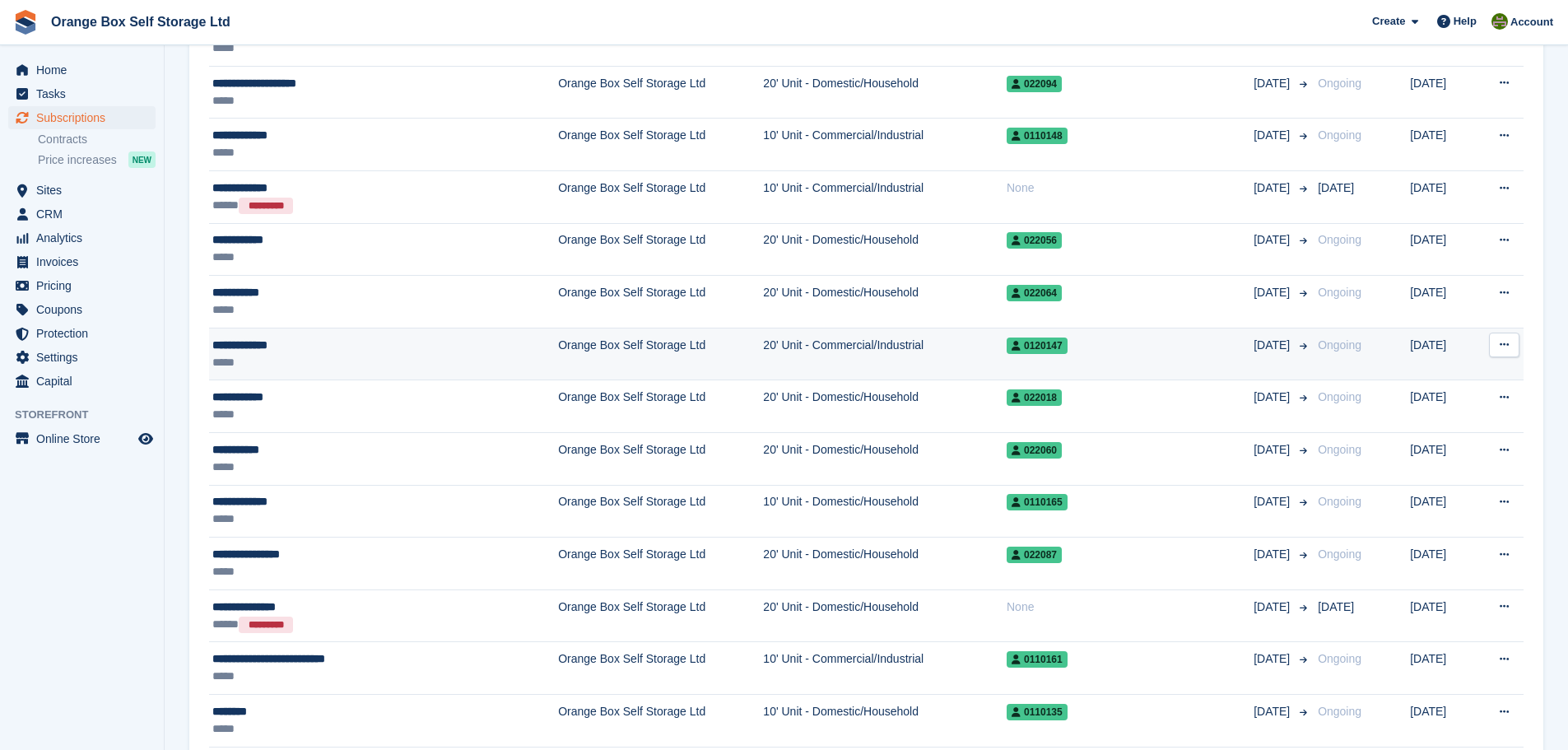
click at [298, 347] on div "**********" at bounding box center [336, 345] width 248 height 17
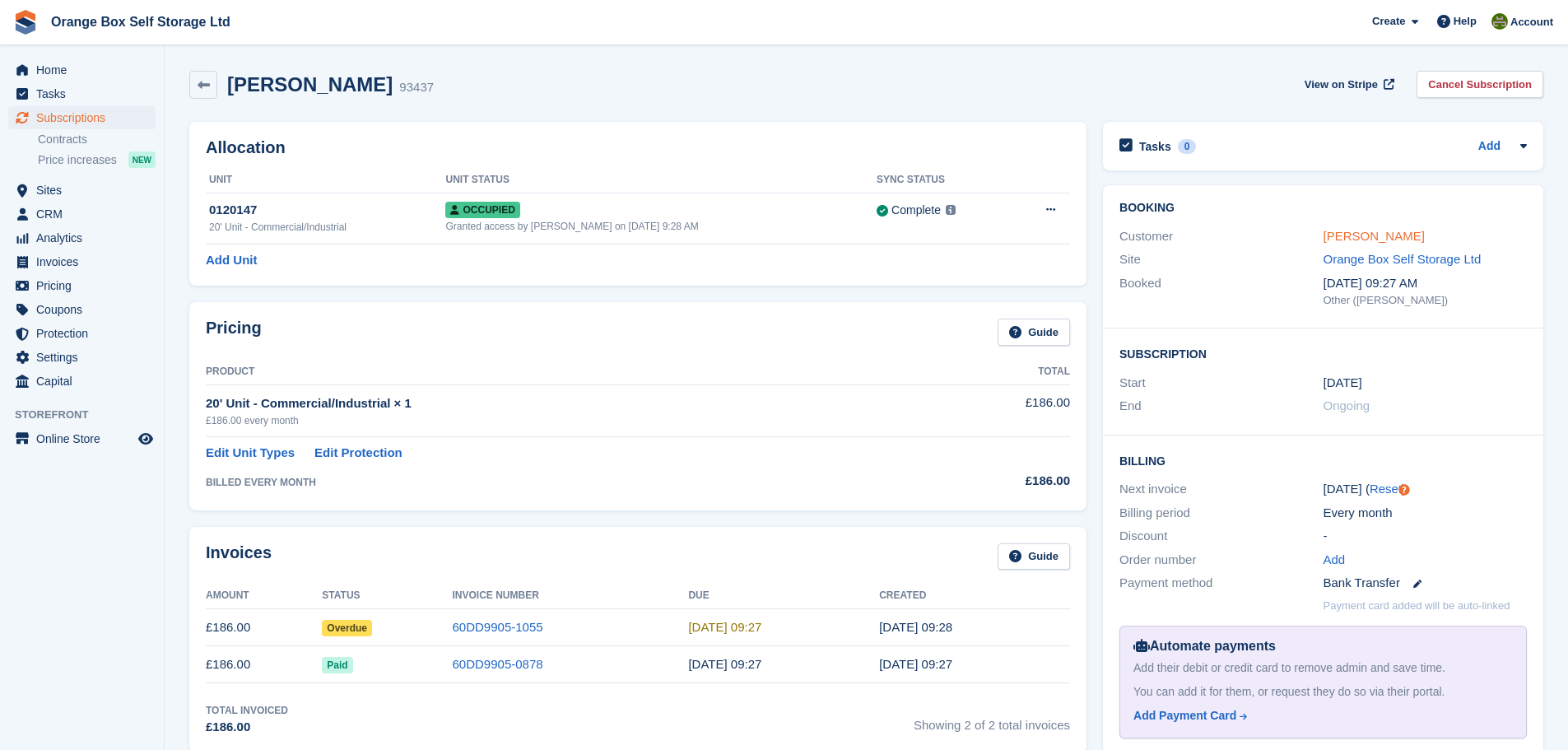
click at [1362, 237] on link "Anthony Makin" at bounding box center [1374, 235] width 102 height 14
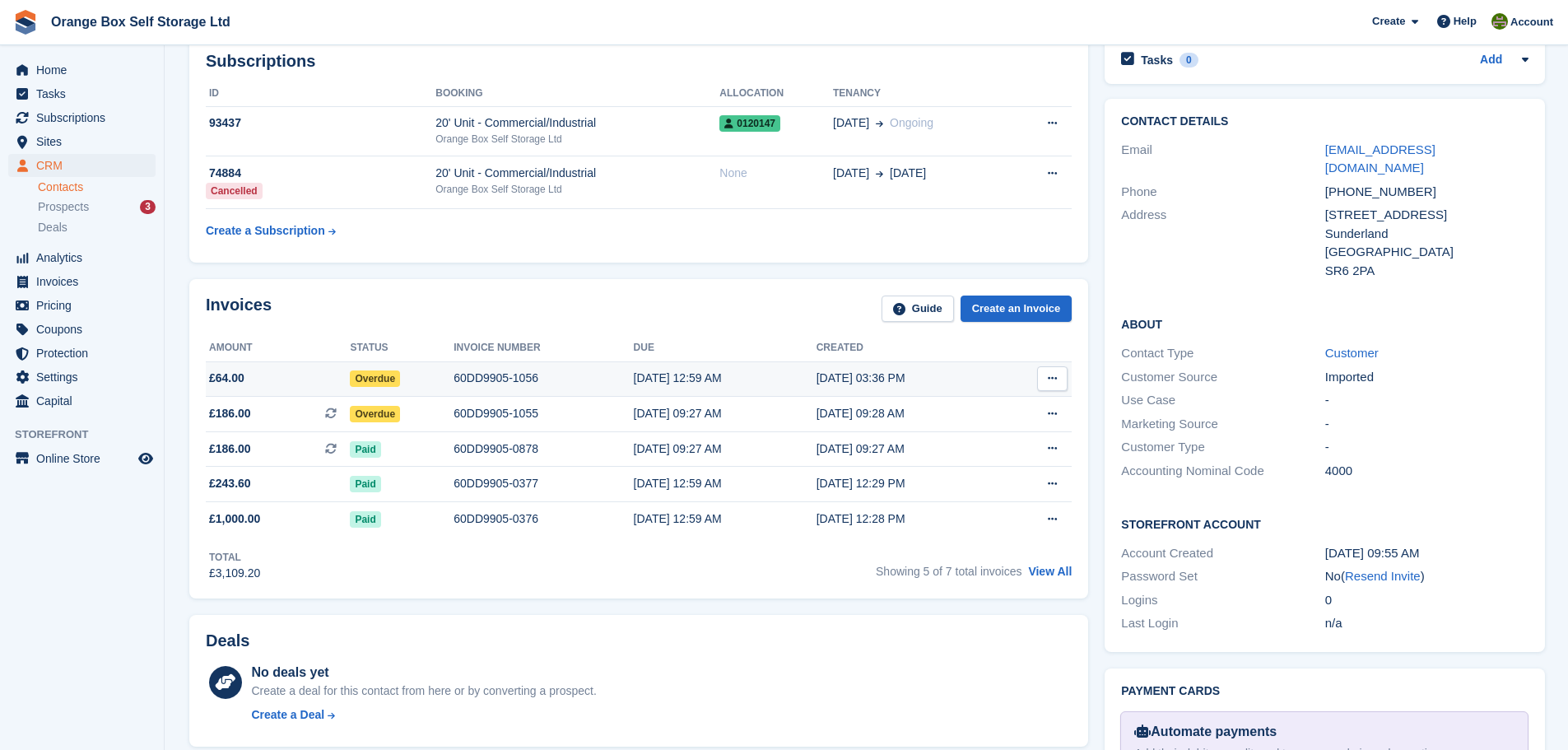
scroll to position [165, 0]
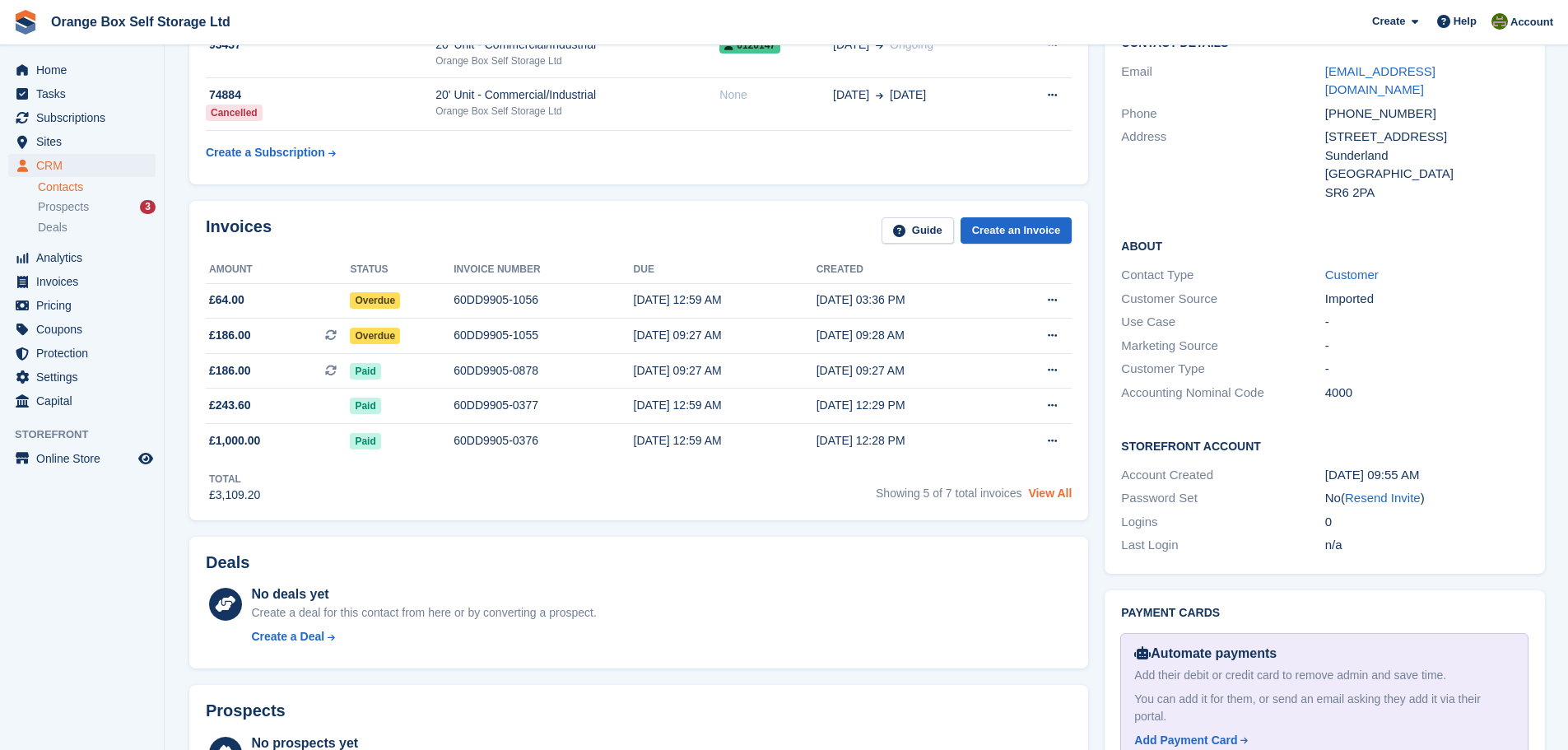
click at [1046, 488] on link "View All" at bounding box center [1049, 493] width 43 height 13
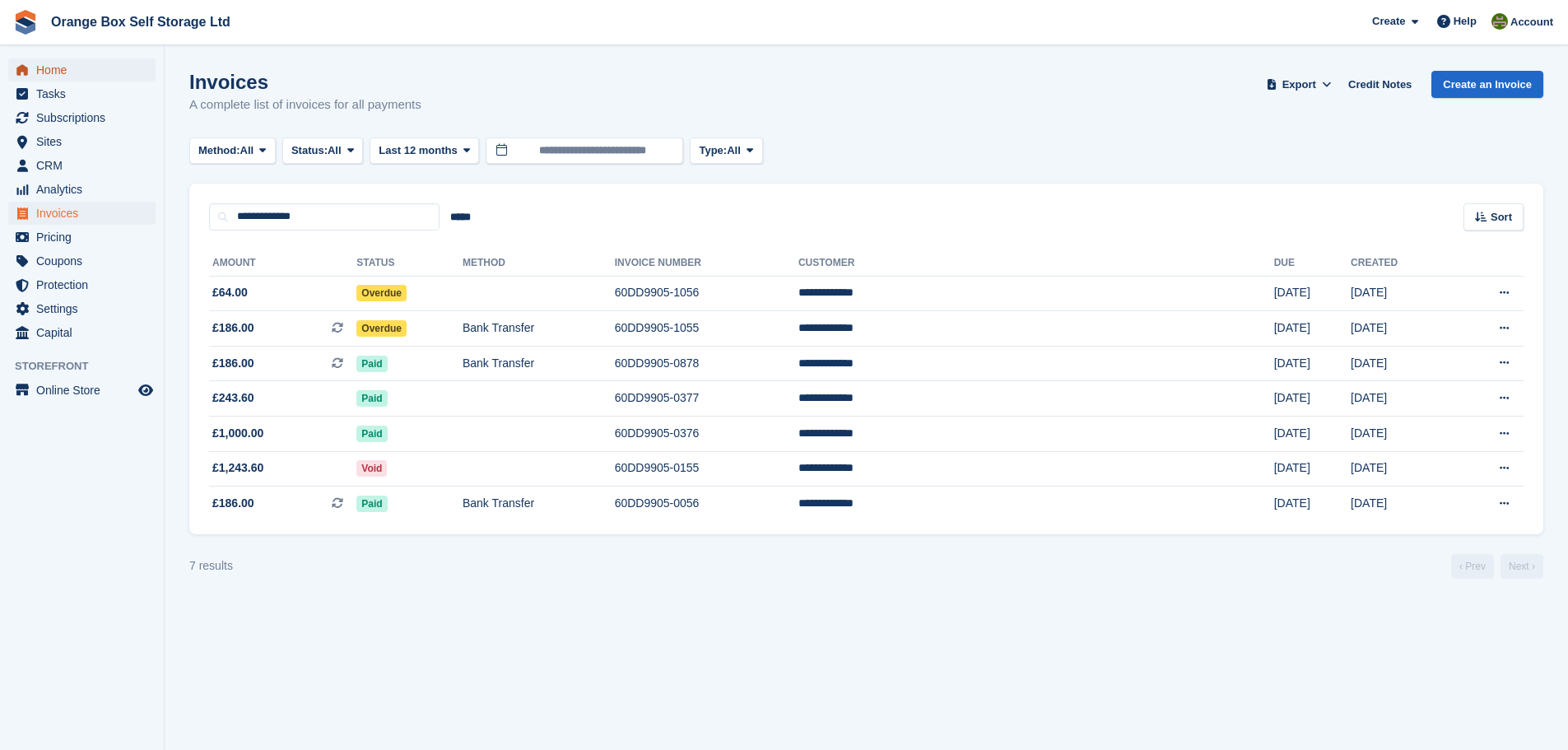
click at [93, 72] on span "Home" at bounding box center [85, 70] width 99 height 23
